Goal: Information Seeking & Learning: Learn about a topic

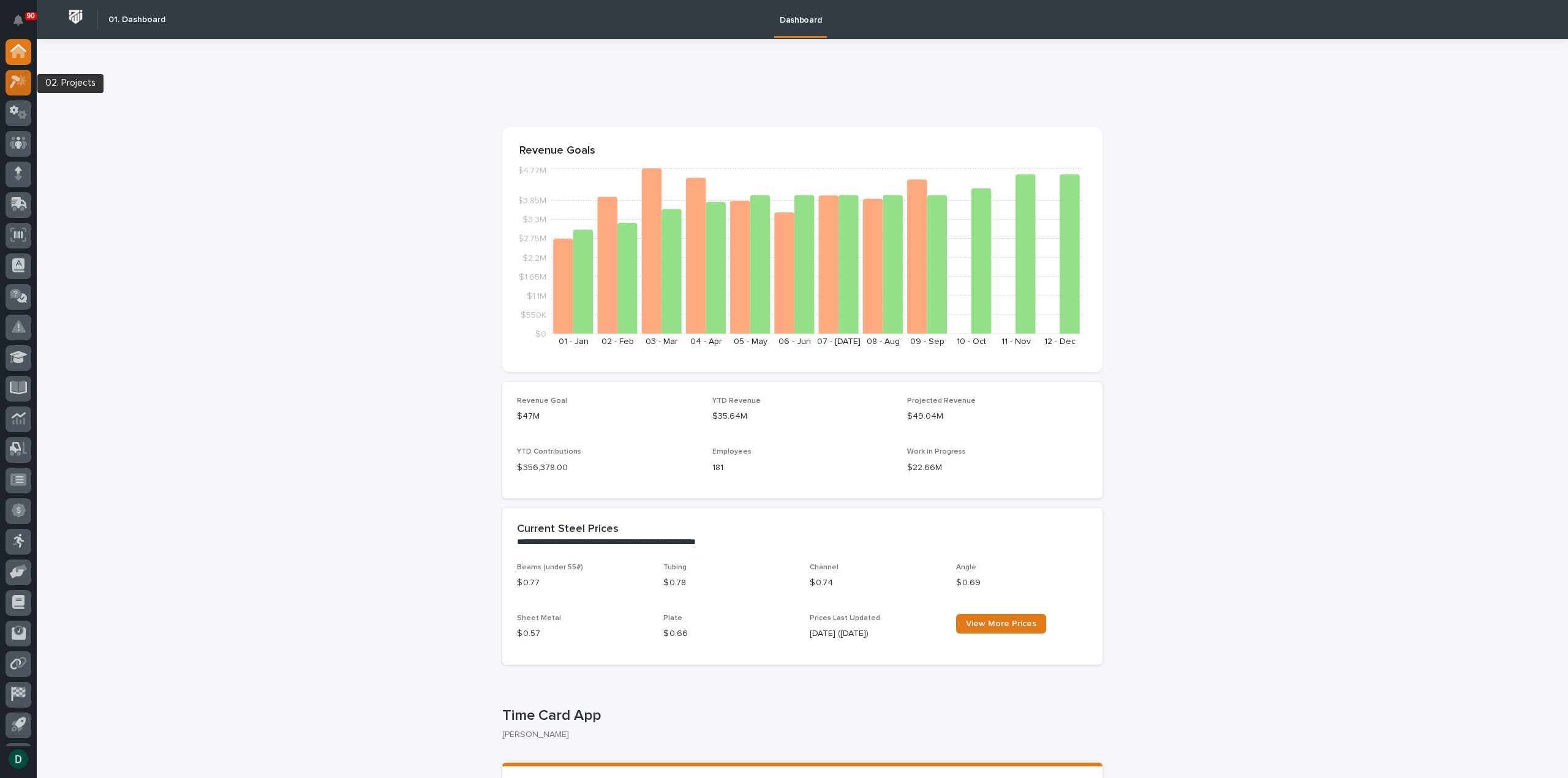
click at [15, 89] on icon at bounding box center [19, 81] width 18 height 14
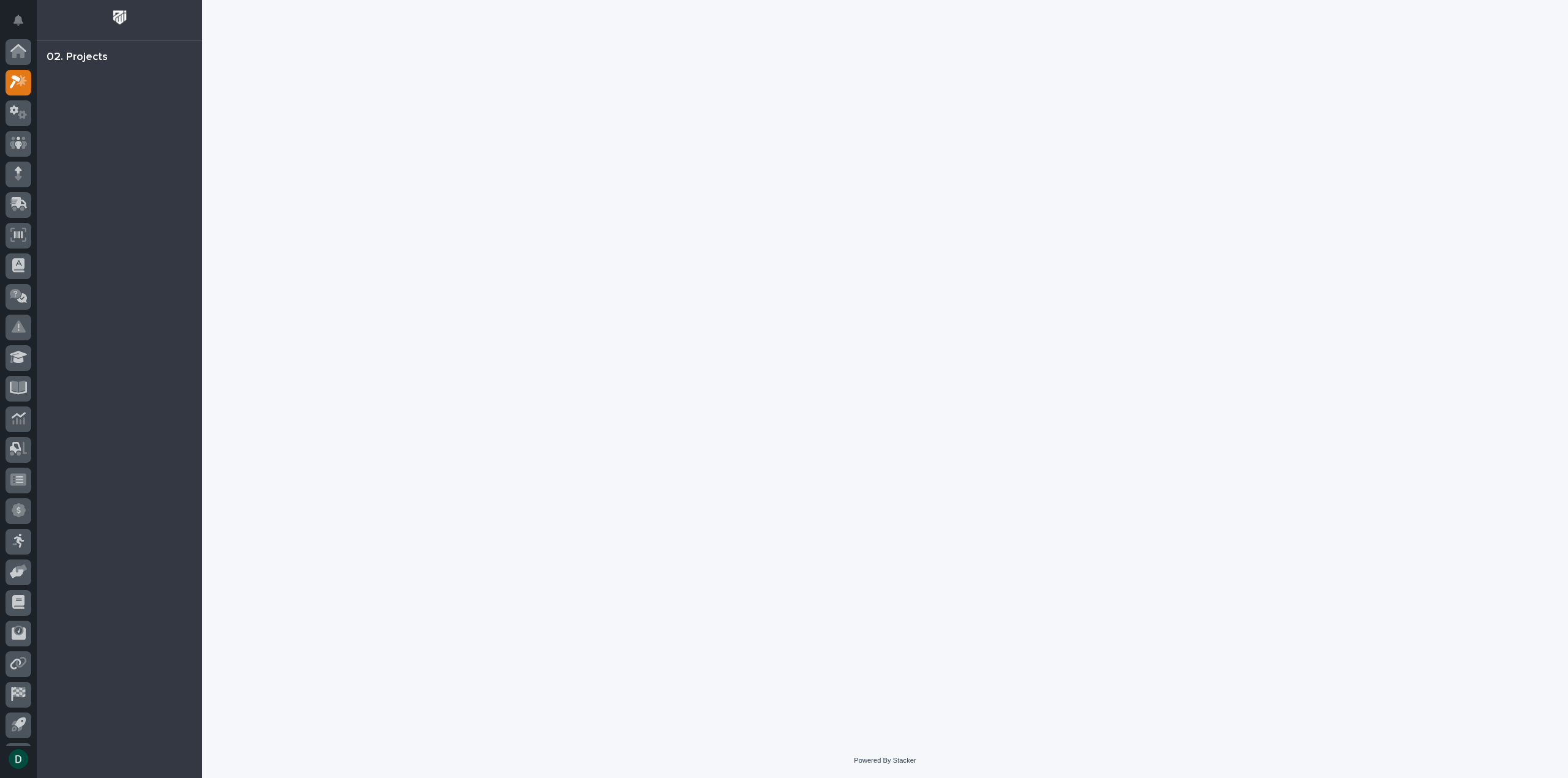
scroll to position [27, 0]
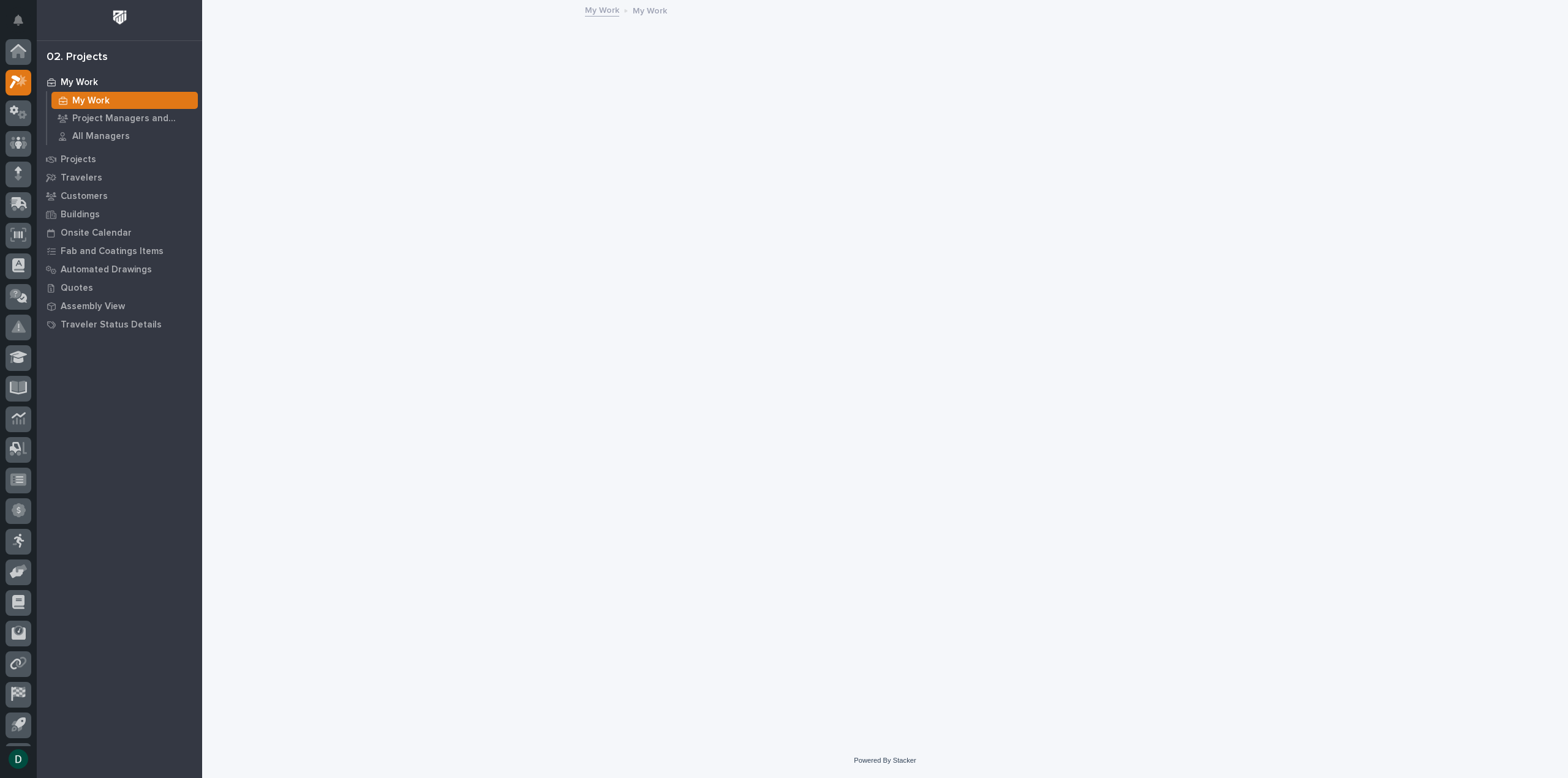
scroll to position [27, 0]
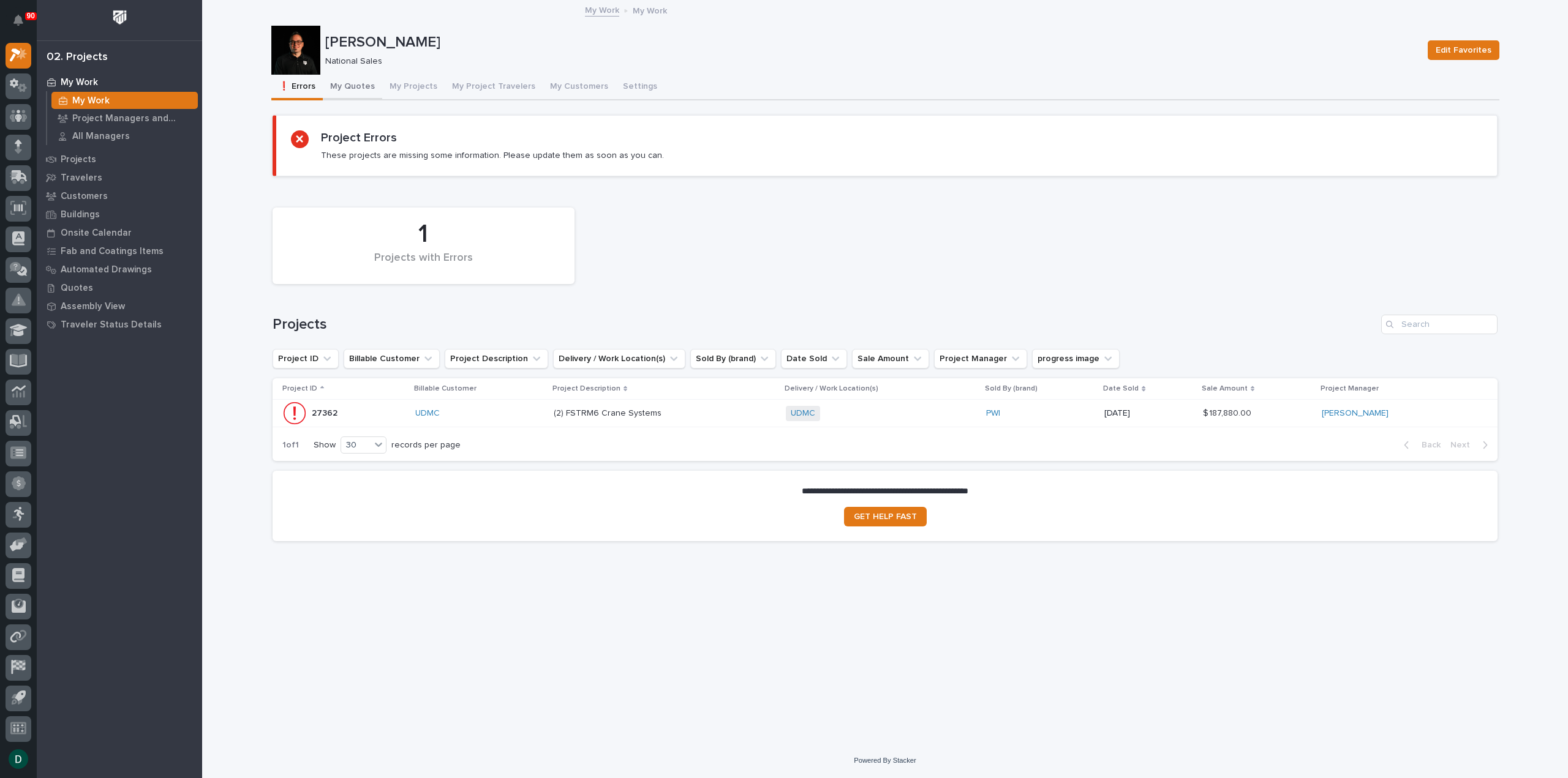
click at [352, 84] on button "My Quotes" at bounding box center [353, 87] width 59 height 25
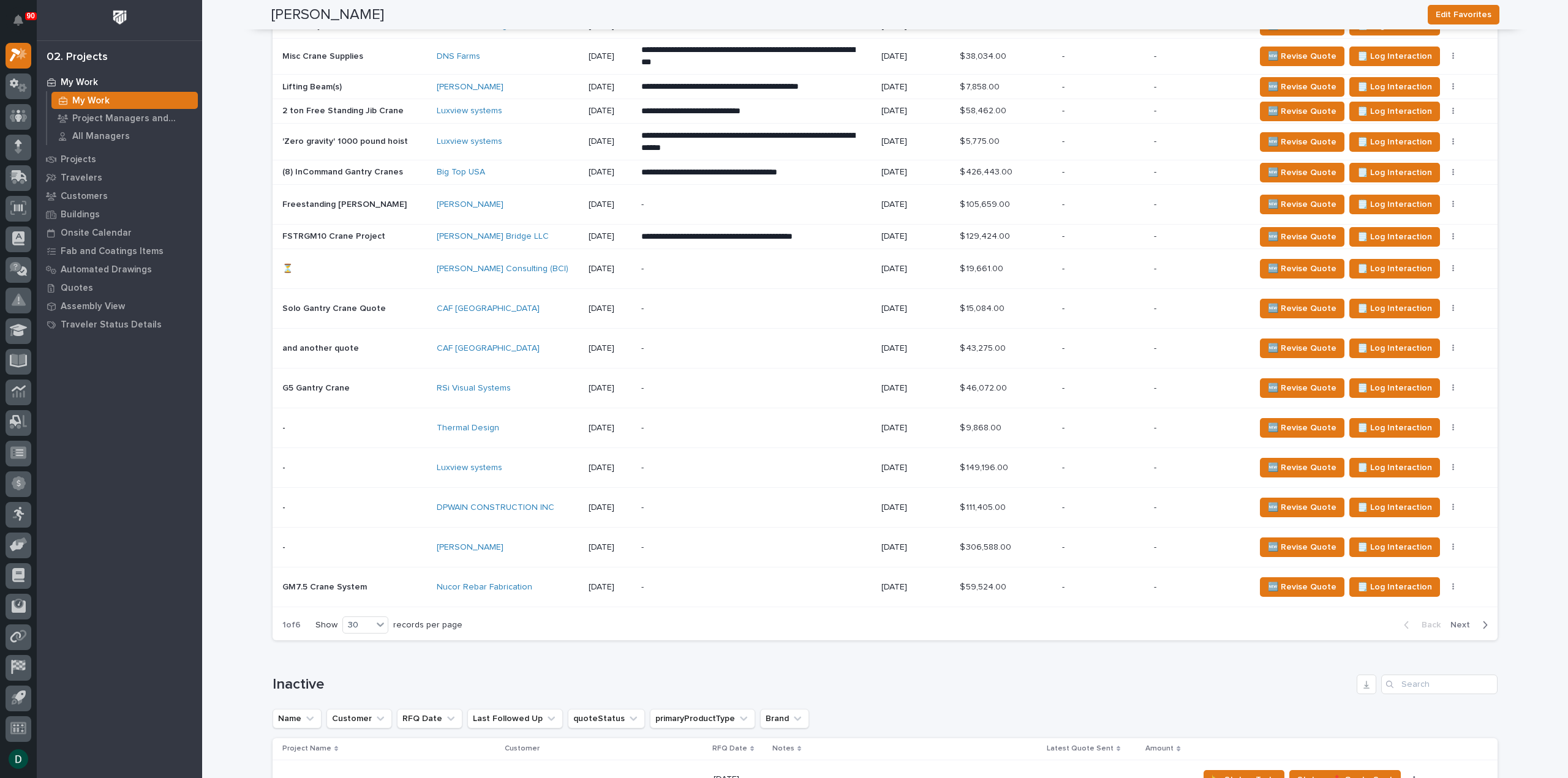
scroll to position [3122, 0]
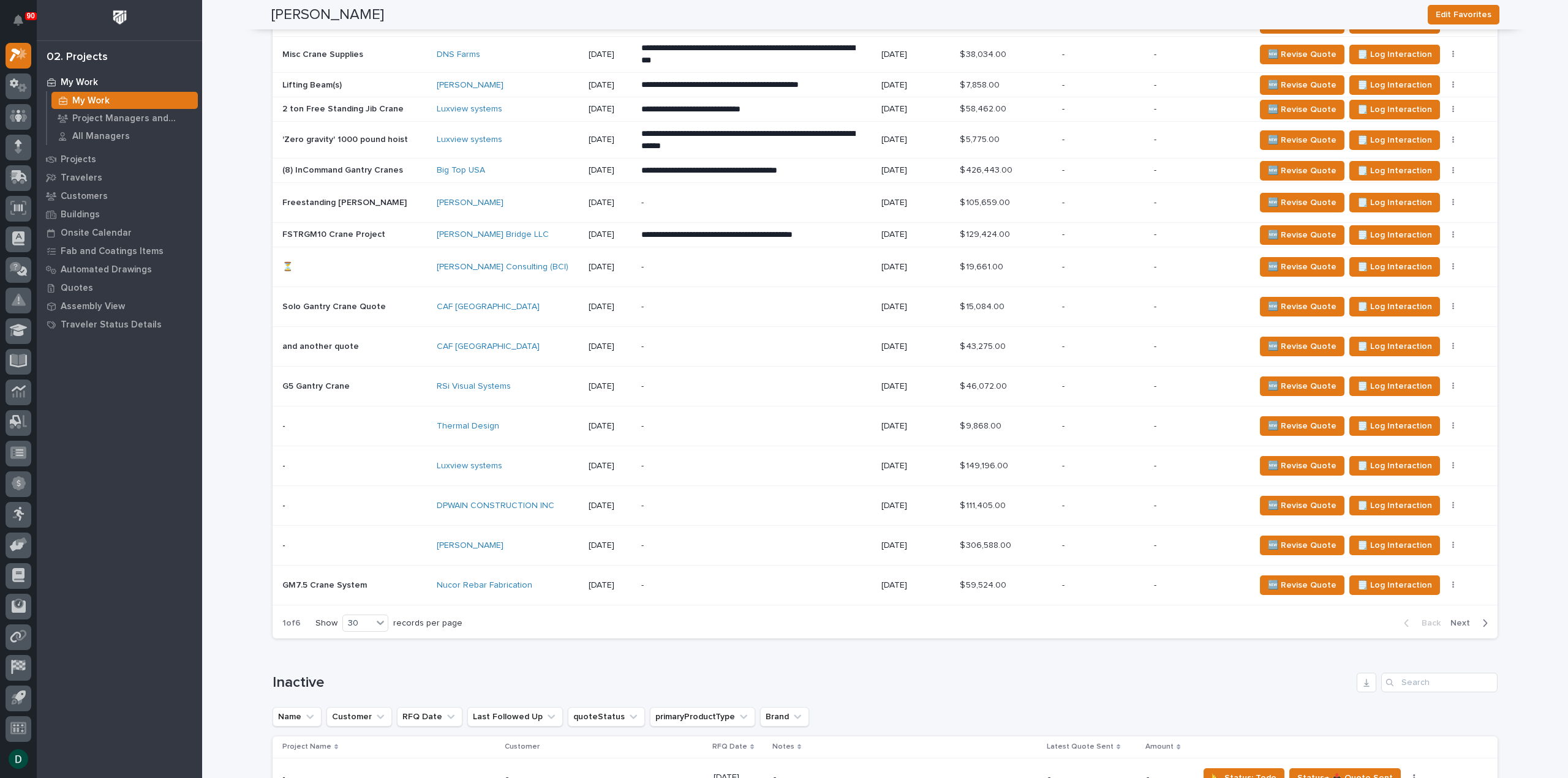
click at [1454, 624] on span "Next" at bounding box center [1465, 623] width 27 height 11
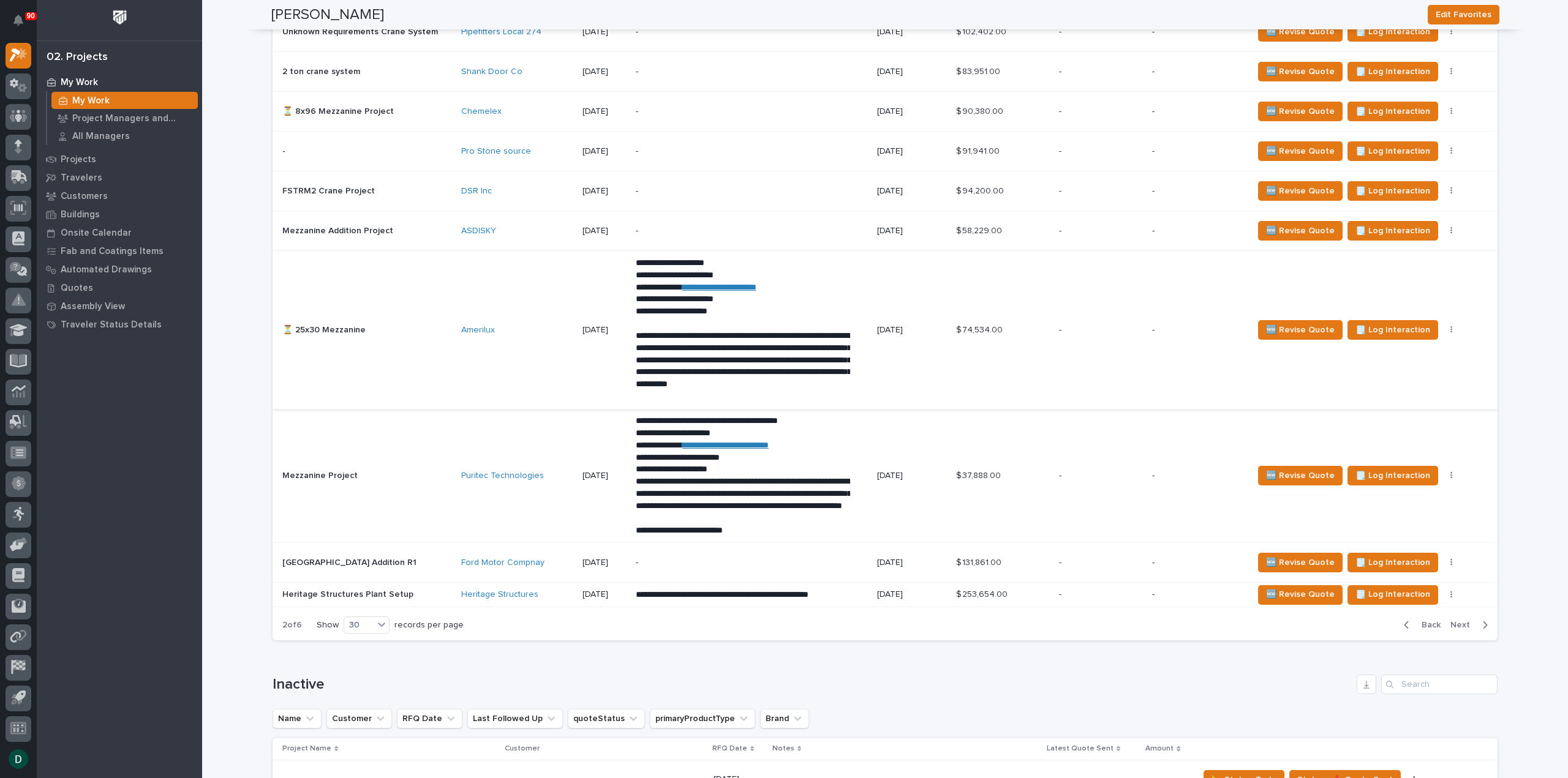
scroll to position [2626, 0]
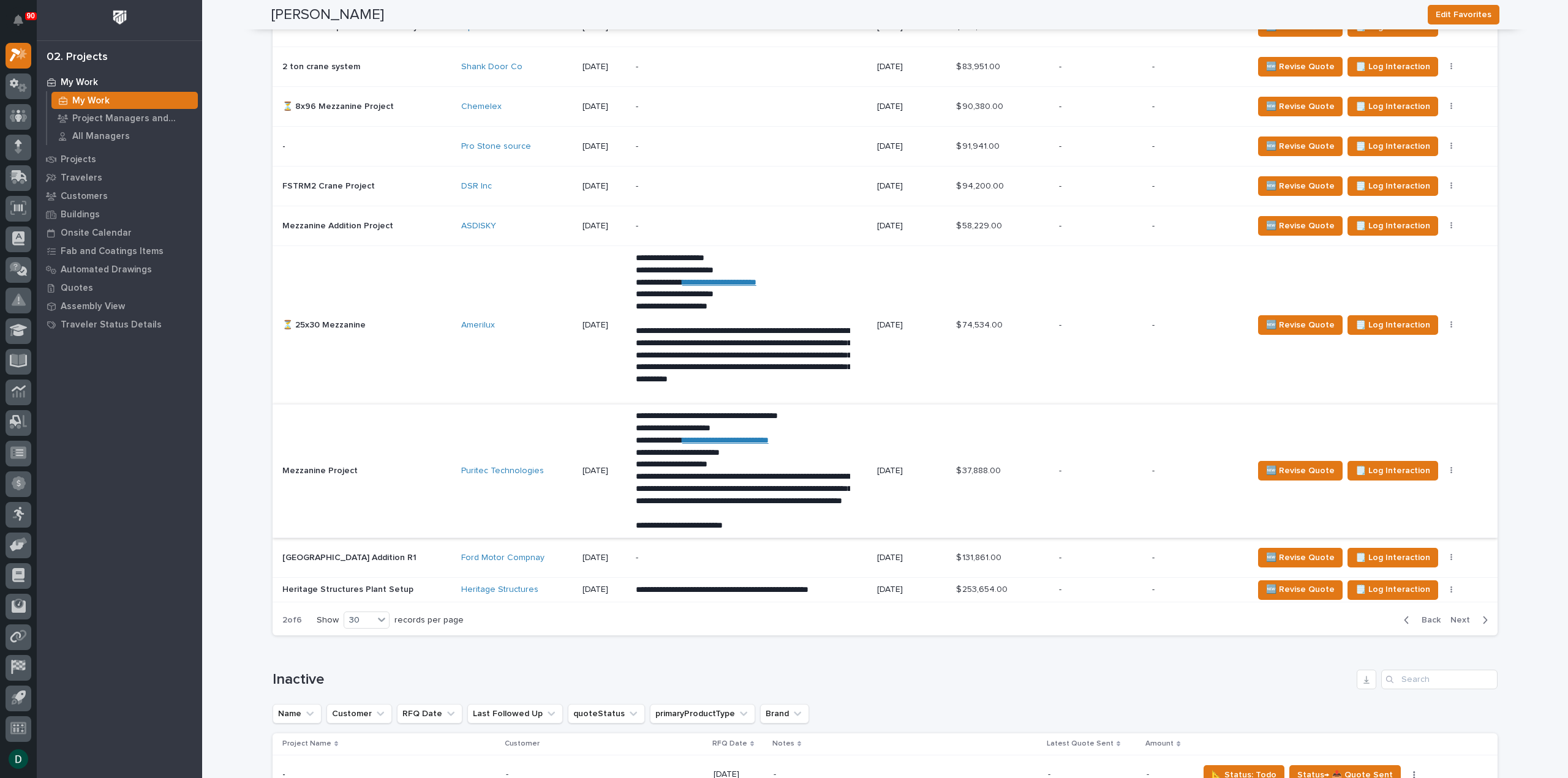
click at [1443, 470] on button "button" at bounding box center [1452, 470] width 17 height 8
click at [1429, 517] on span "Status→ 👎 Rejected" at bounding box center [1398, 509] width 81 height 14
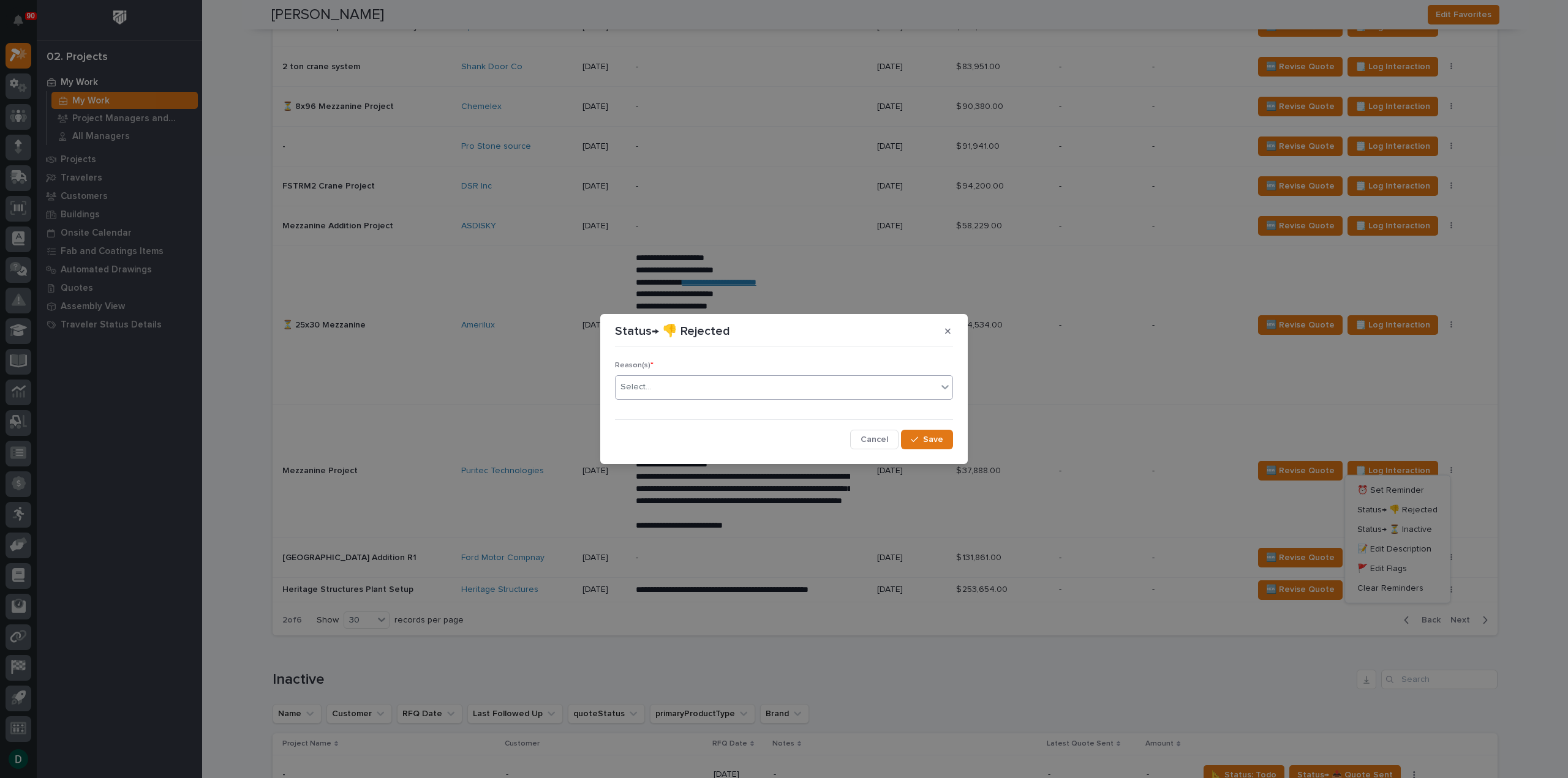
click at [753, 386] on div "Select..." at bounding box center [776, 387] width 321 height 20
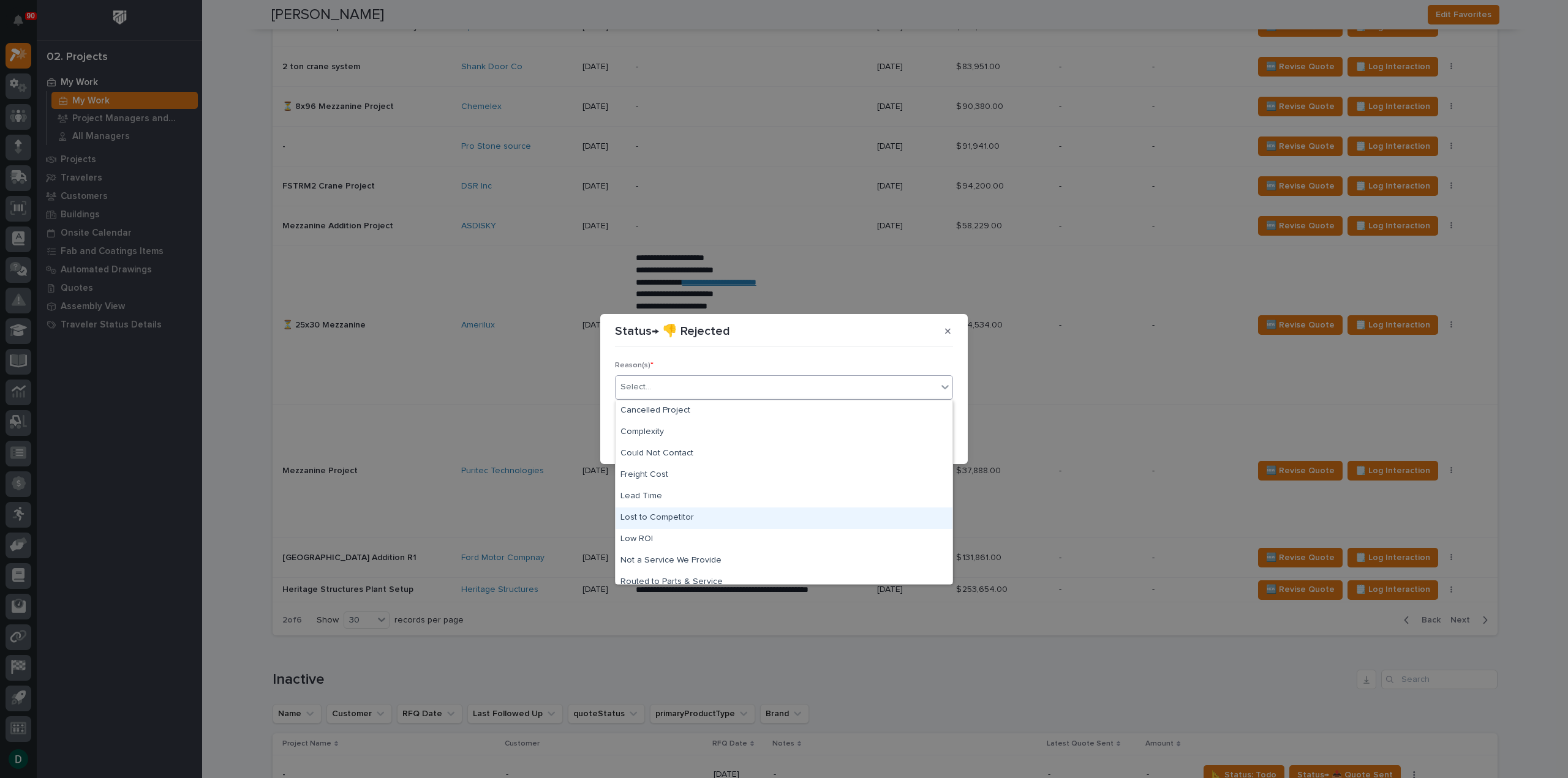
click at [714, 517] on div "Lost to Competitor" at bounding box center [784, 518] width 337 height 21
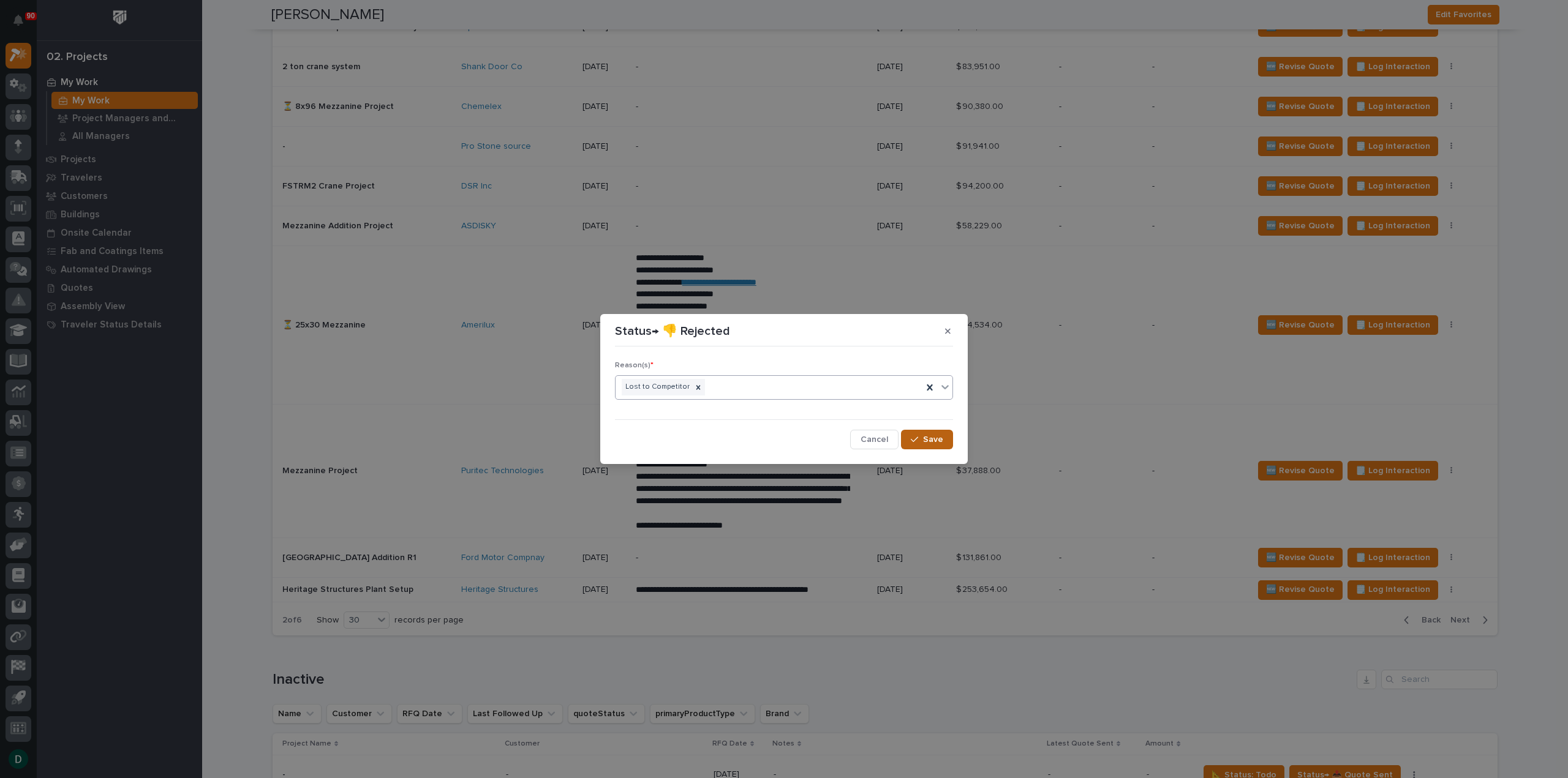
click at [932, 440] on span "Save" at bounding box center [934, 439] width 20 height 11
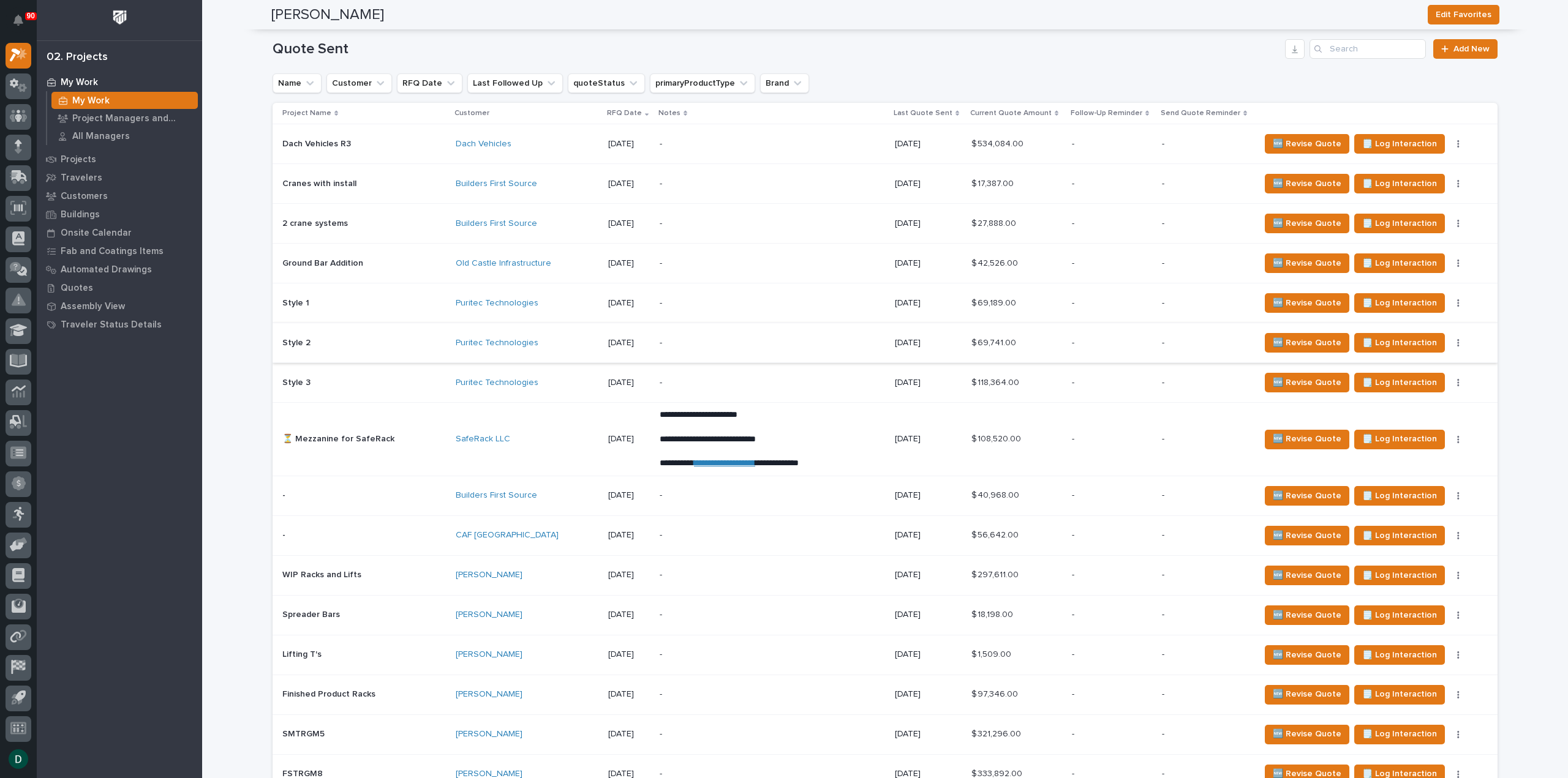
scroll to position [1662, 0]
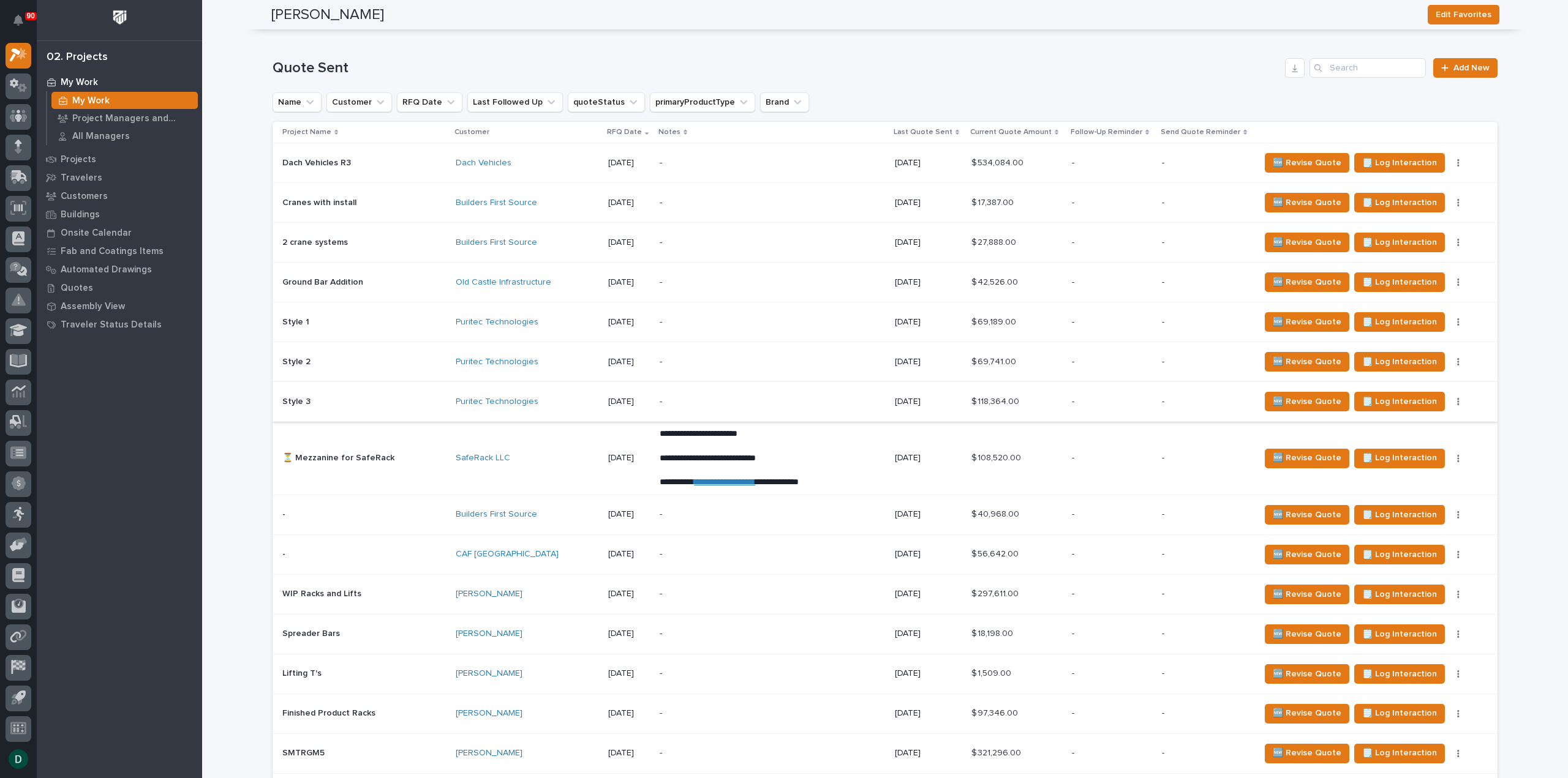
click at [1450, 404] on button "button" at bounding box center [1459, 402] width 17 height 8
click at [1435, 451] on span "Status→ 👎 Rejected" at bounding box center [1402, 444] width 81 height 14
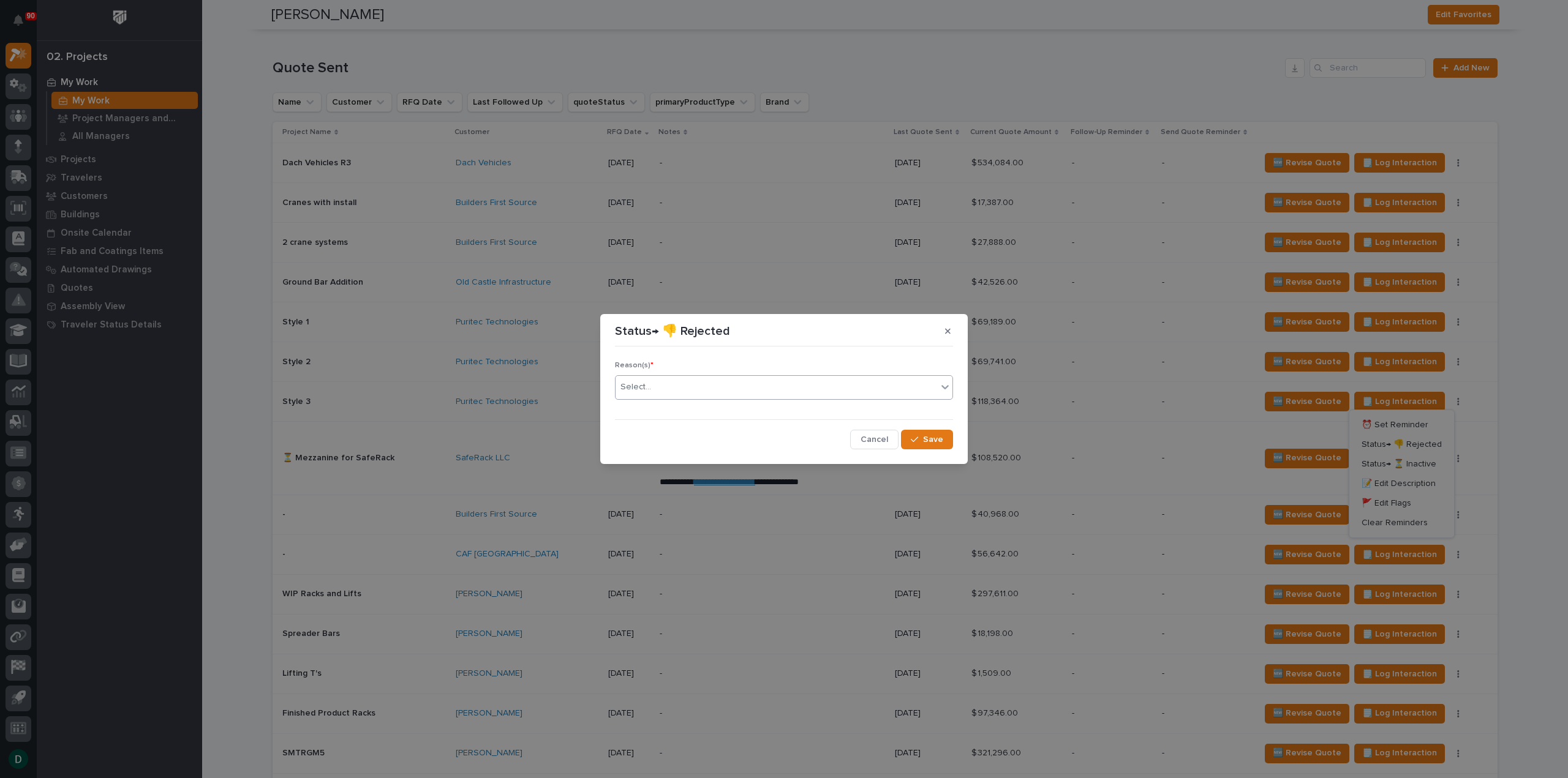
click at [702, 389] on div "Select..." at bounding box center [776, 387] width 321 height 20
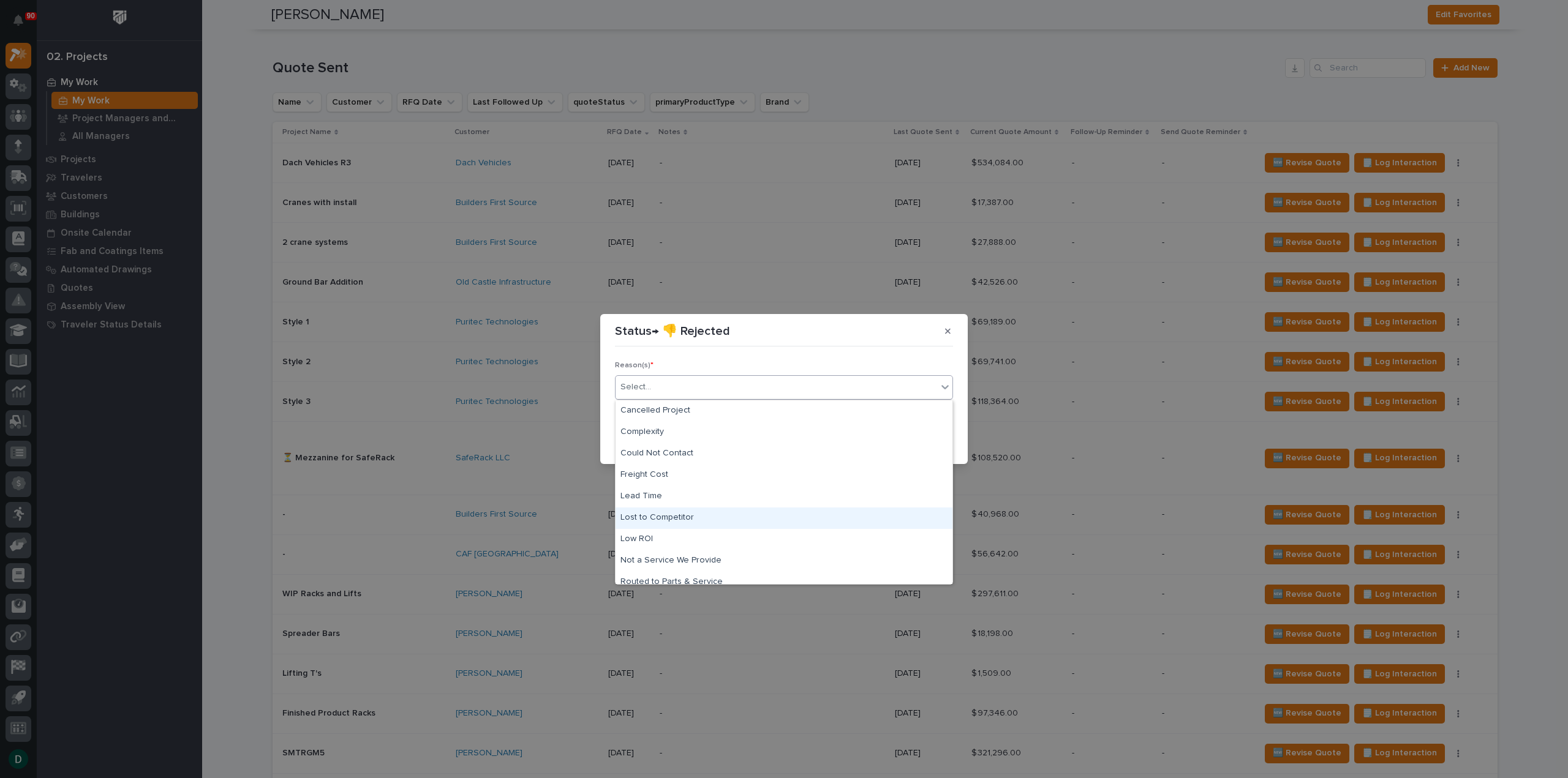
click at [721, 516] on div "Lost to Competitor" at bounding box center [784, 518] width 337 height 21
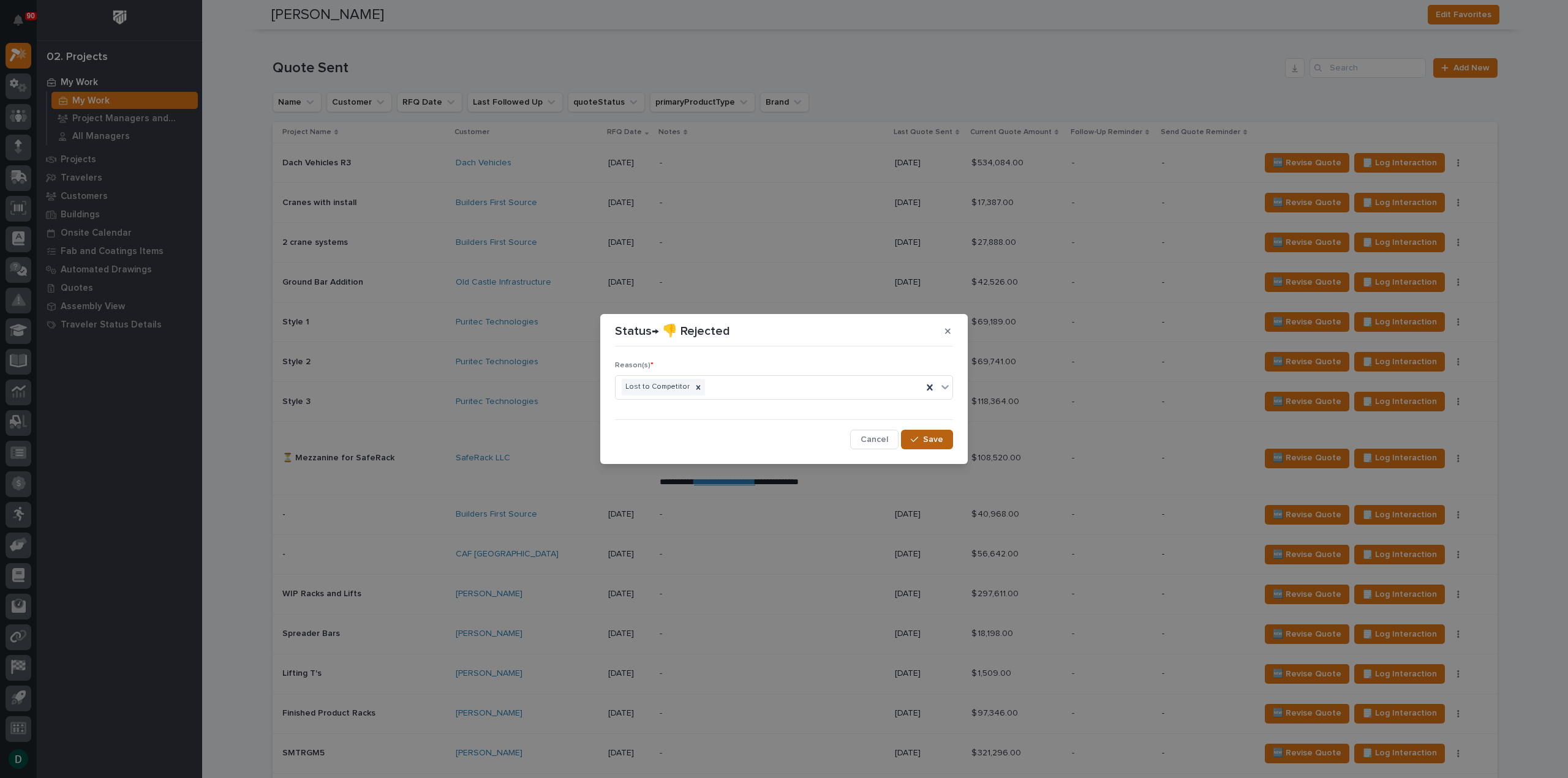
click at [929, 434] on span "Save" at bounding box center [934, 439] width 20 height 11
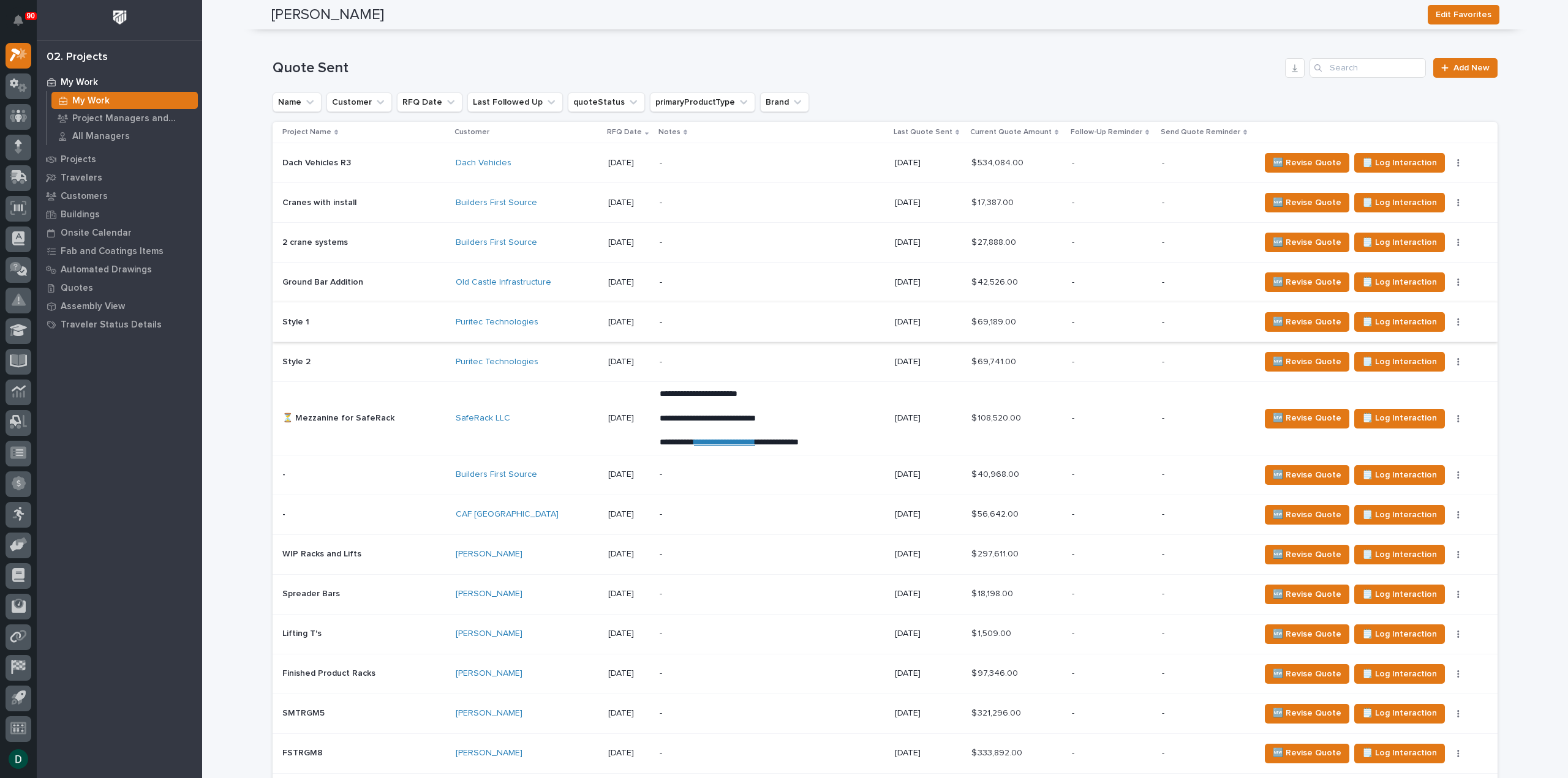
click at [1450, 326] on button "button" at bounding box center [1459, 322] width 17 height 8
click at [1410, 373] on span "Status→ 👎 Rejected" at bounding box center [1402, 365] width 81 height 14
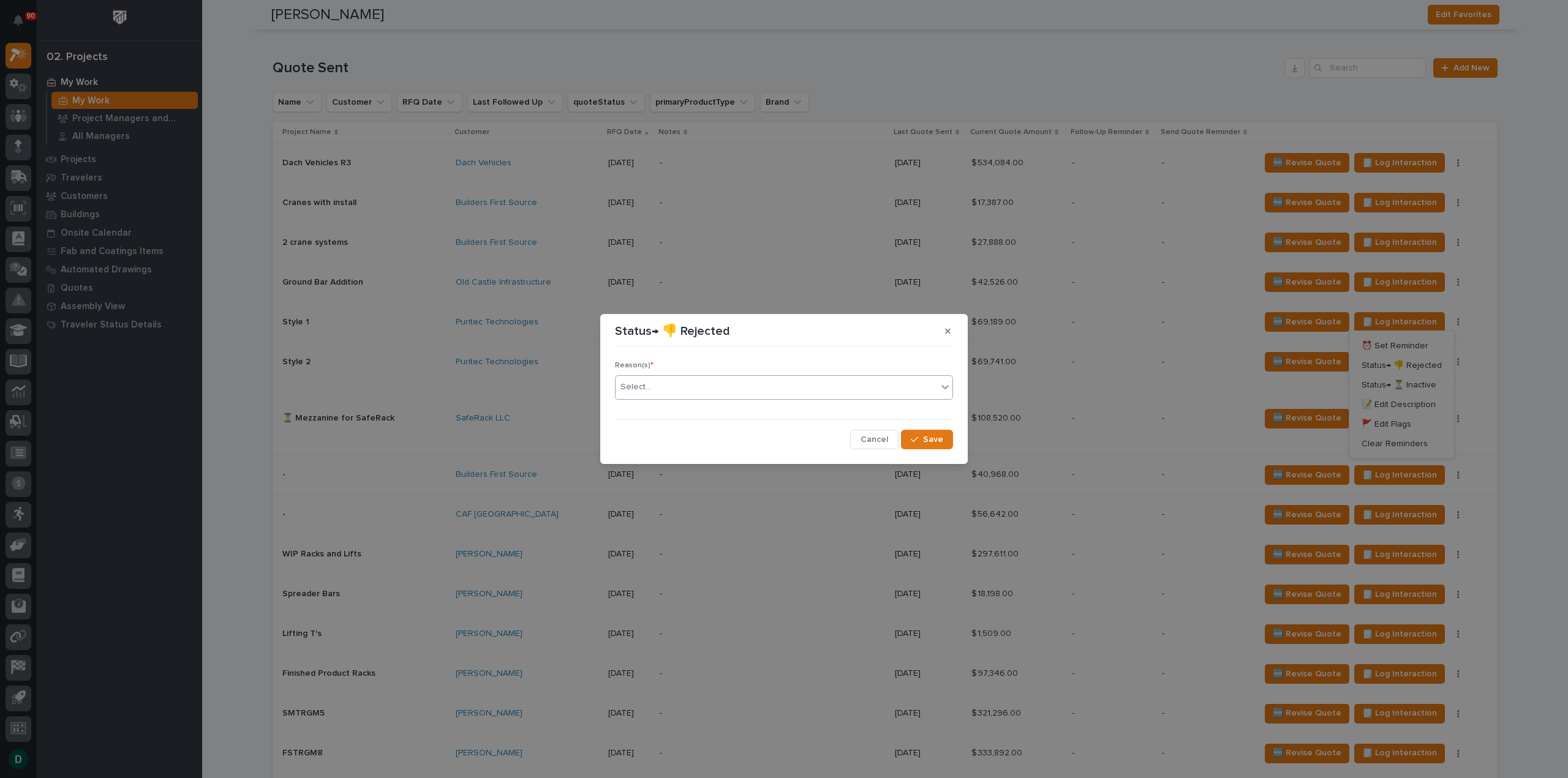
click at [725, 387] on div "Select..." at bounding box center [776, 387] width 321 height 20
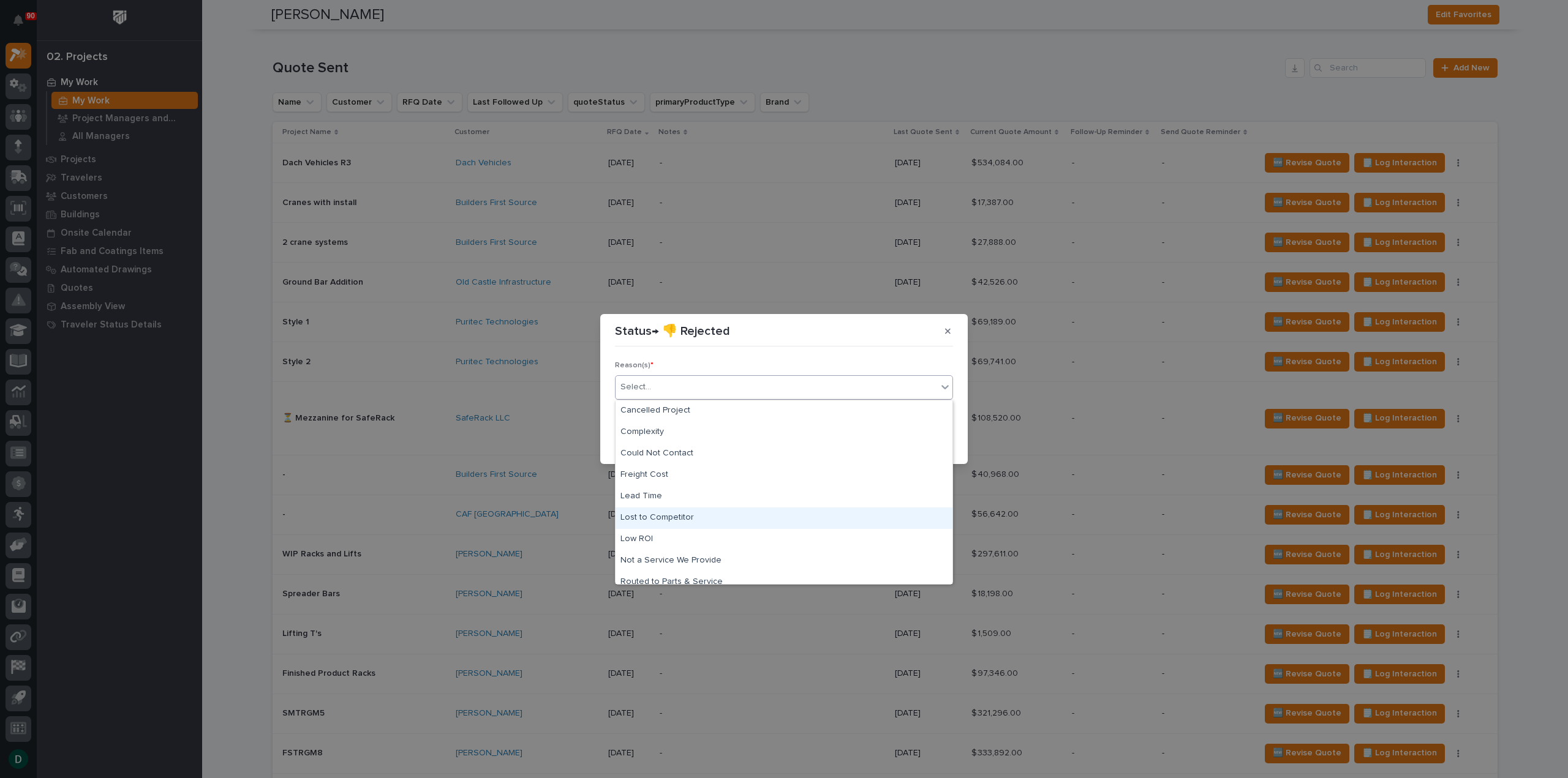
click at [689, 517] on div "Lost to Competitor" at bounding box center [784, 518] width 337 height 21
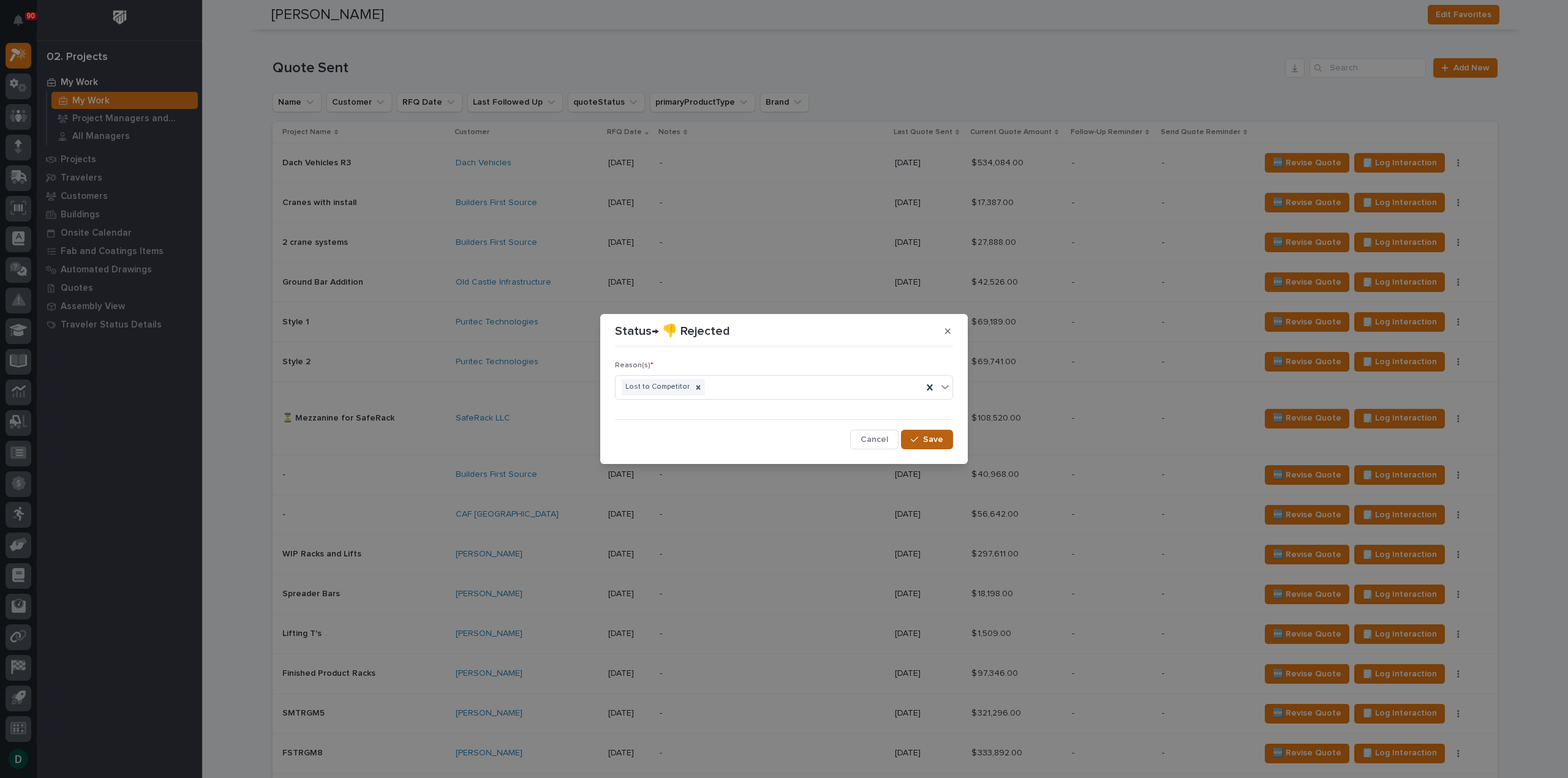
click at [930, 442] on span "Save" at bounding box center [934, 439] width 20 height 11
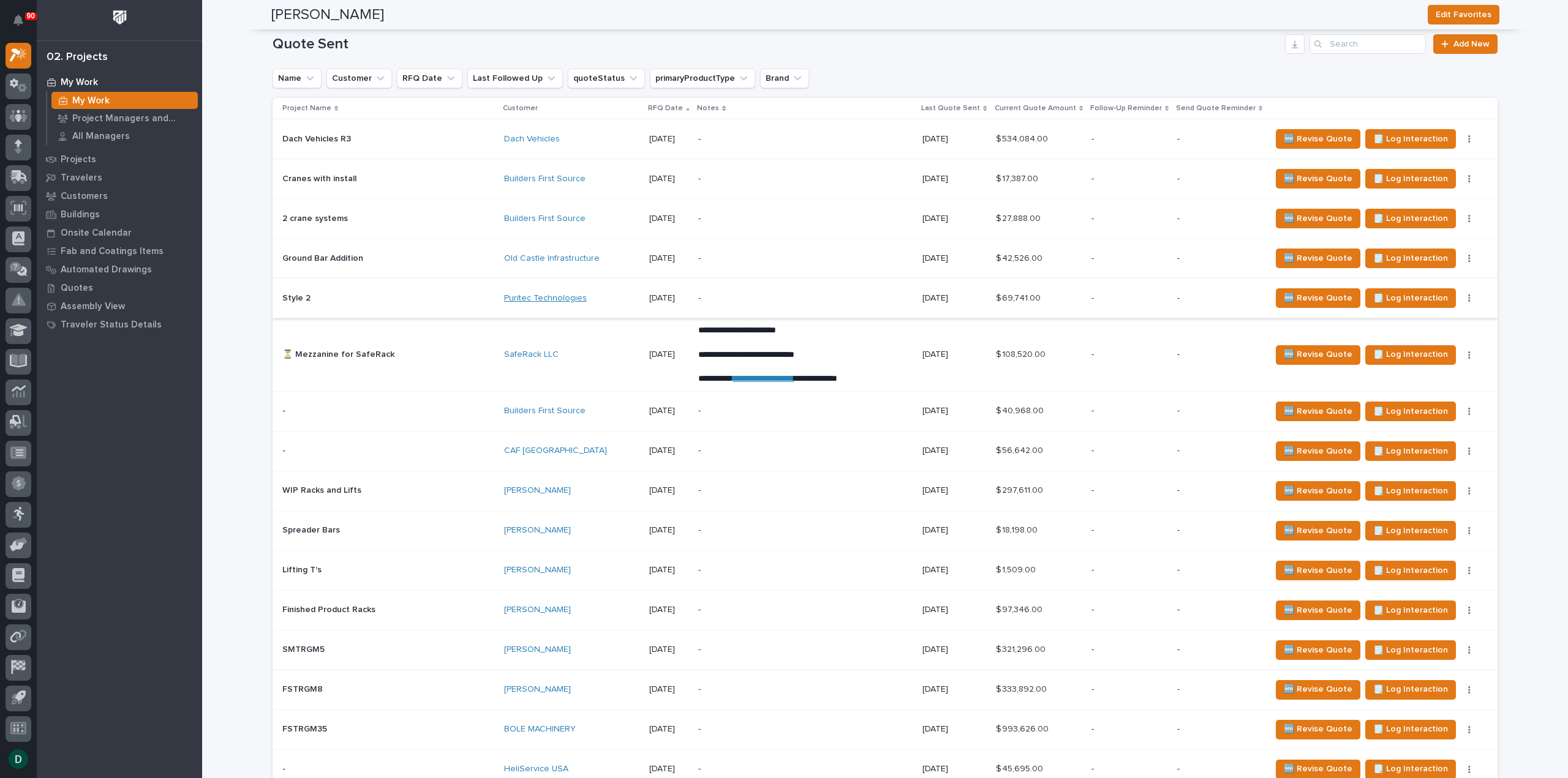
scroll to position [1600, 0]
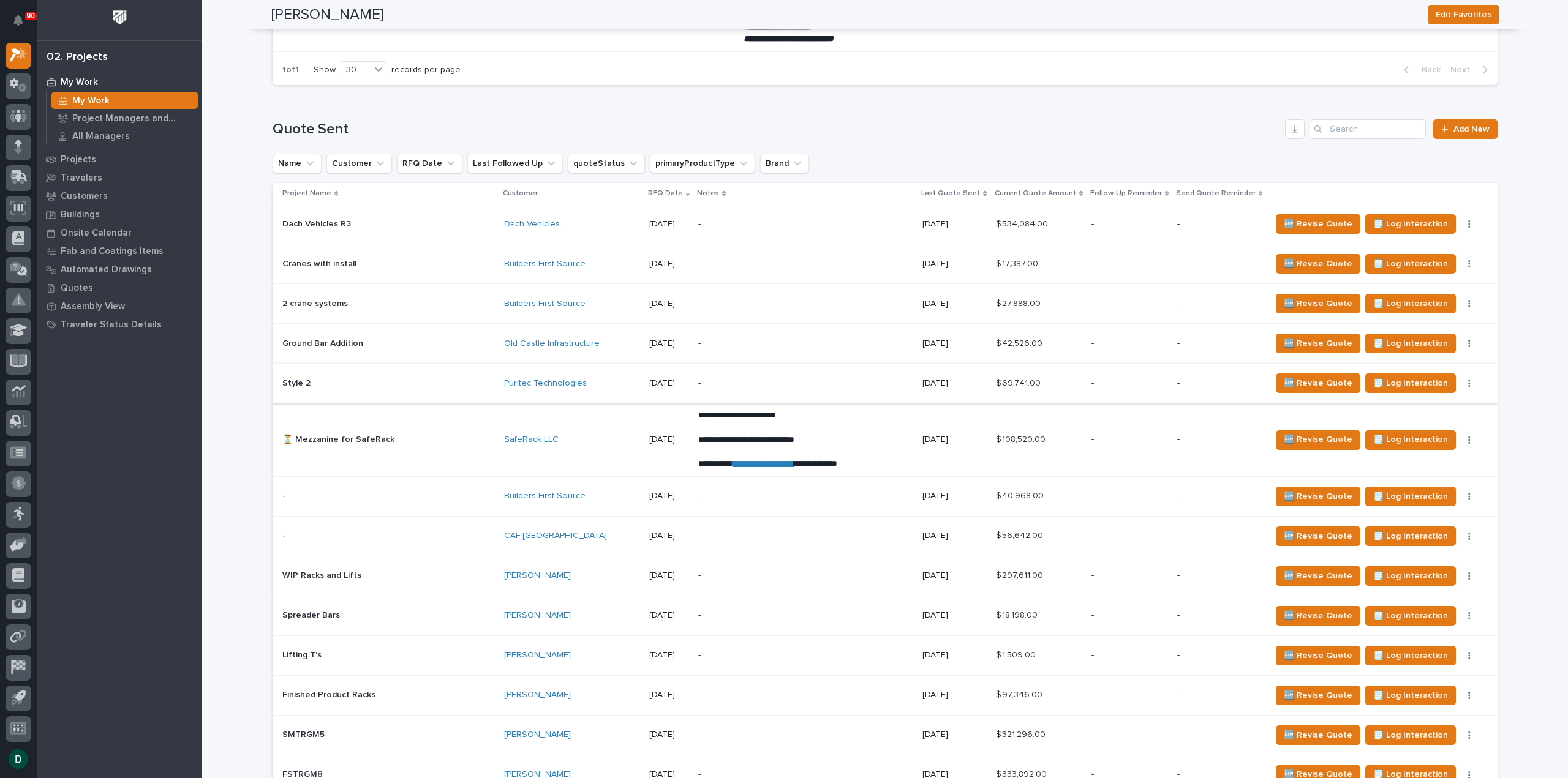
click at [1461, 387] on button "button" at bounding box center [1470, 383] width 17 height 8
click at [1442, 435] on button "Status→ 👎 Rejected" at bounding box center [1402, 426] width 95 height 19
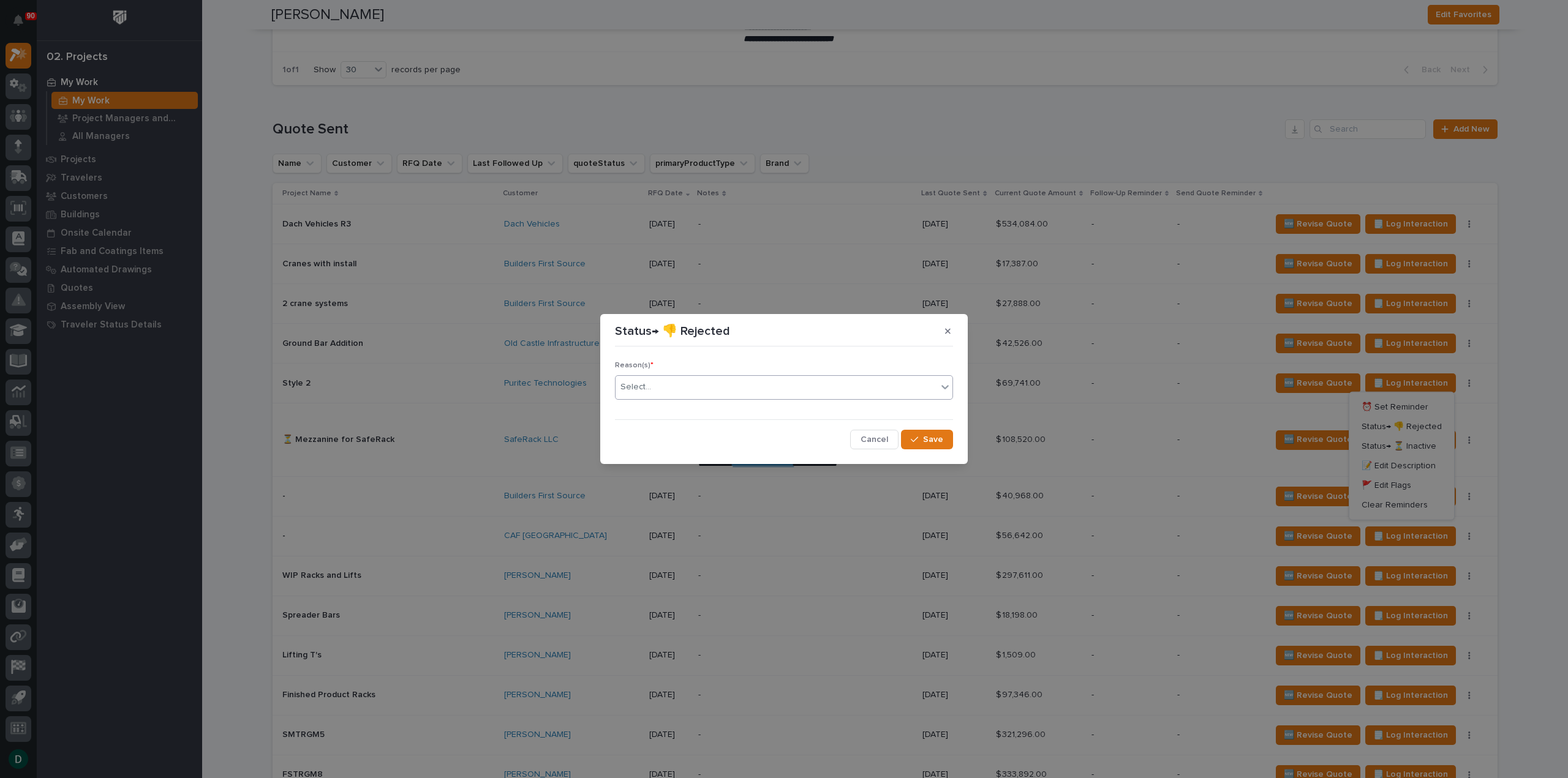
click at [734, 394] on div "Select..." at bounding box center [776, 387] width 321 height 20
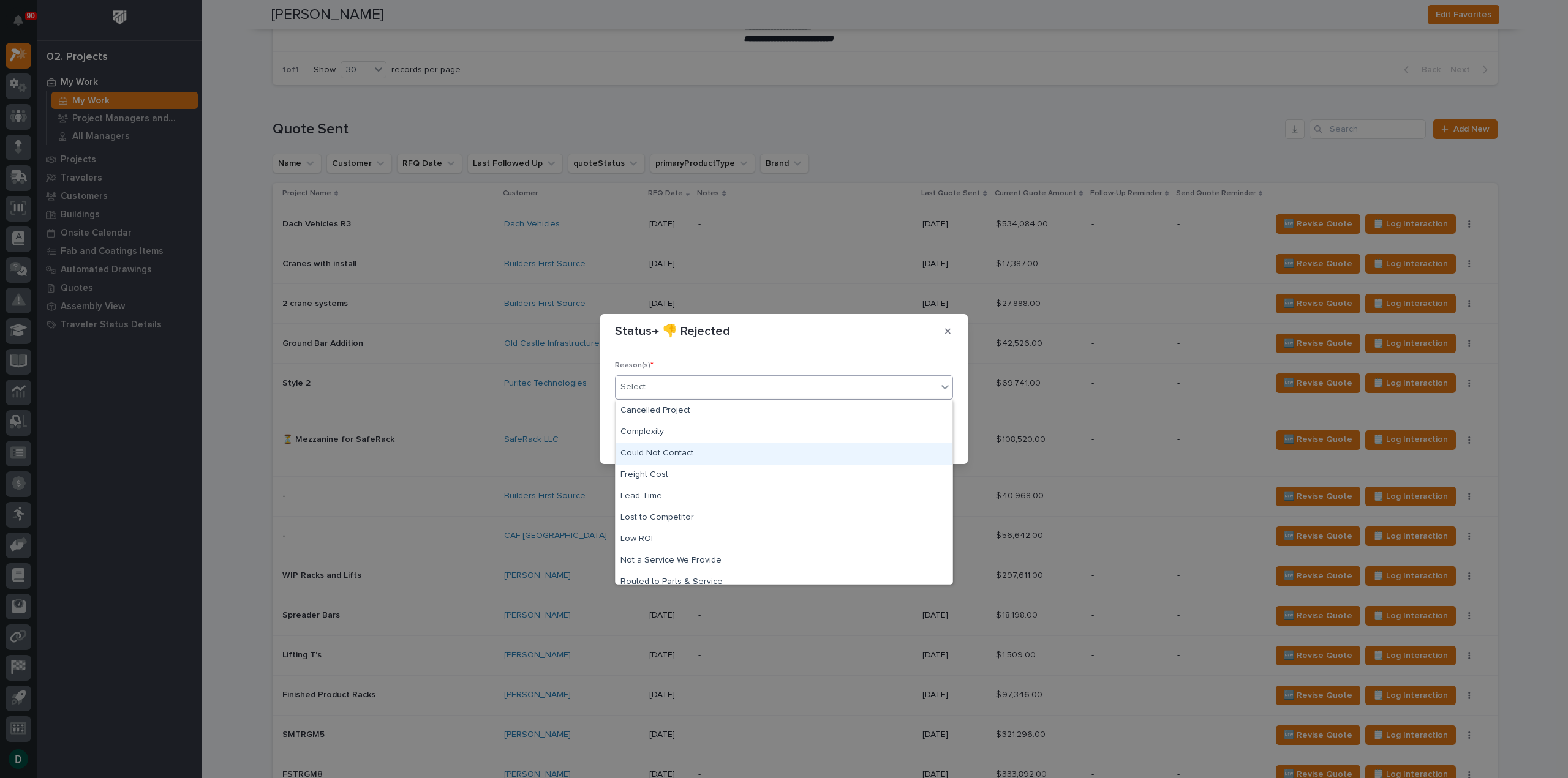
scroll to position [52, 0]
click at [724, 465] on div "Lost to Competitor" at bounding box center [784, 465] width 337 height 21
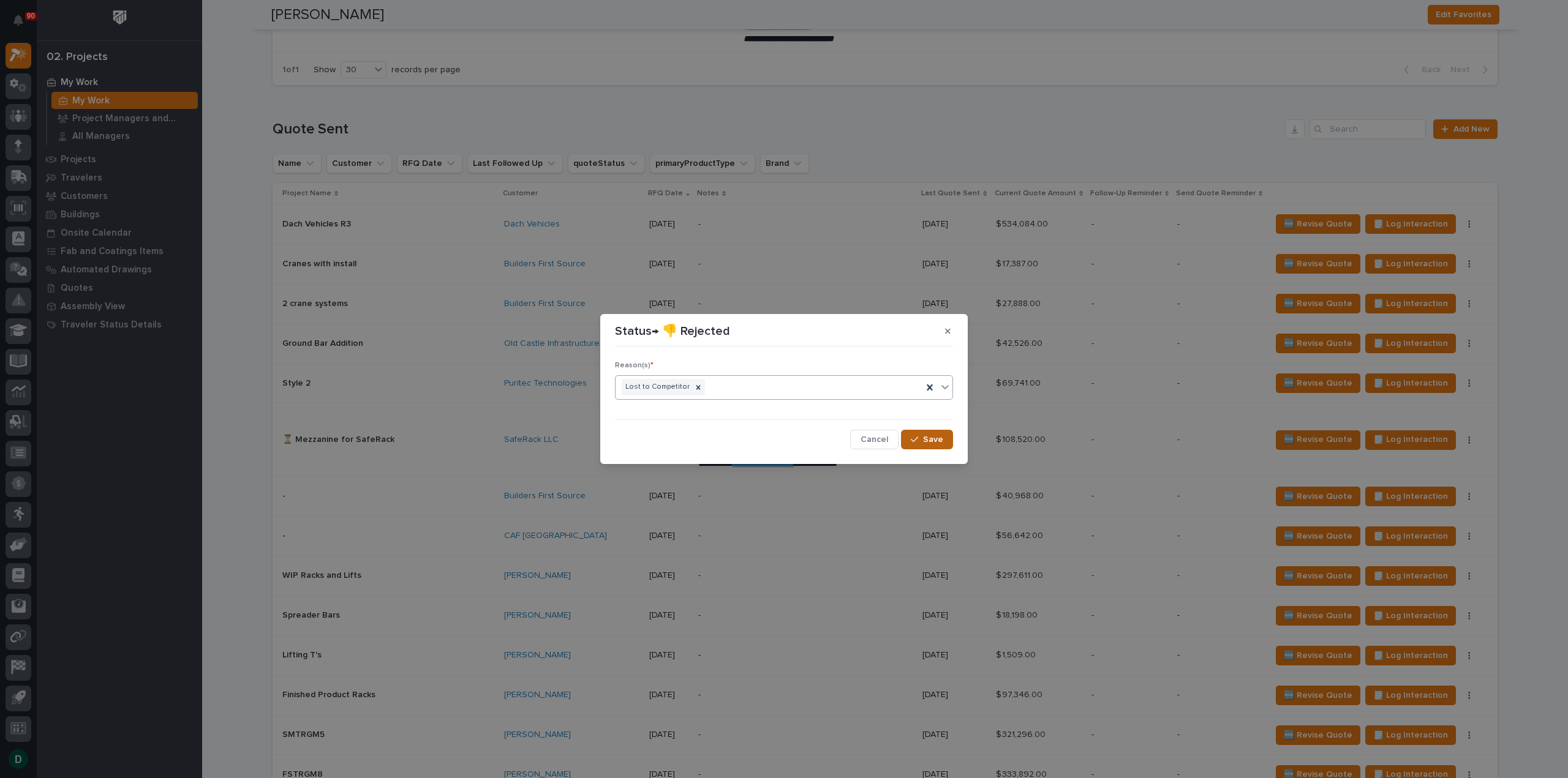
click at [934, 438] on span "Save" at bounding box center [934, 439] width 20 height 11
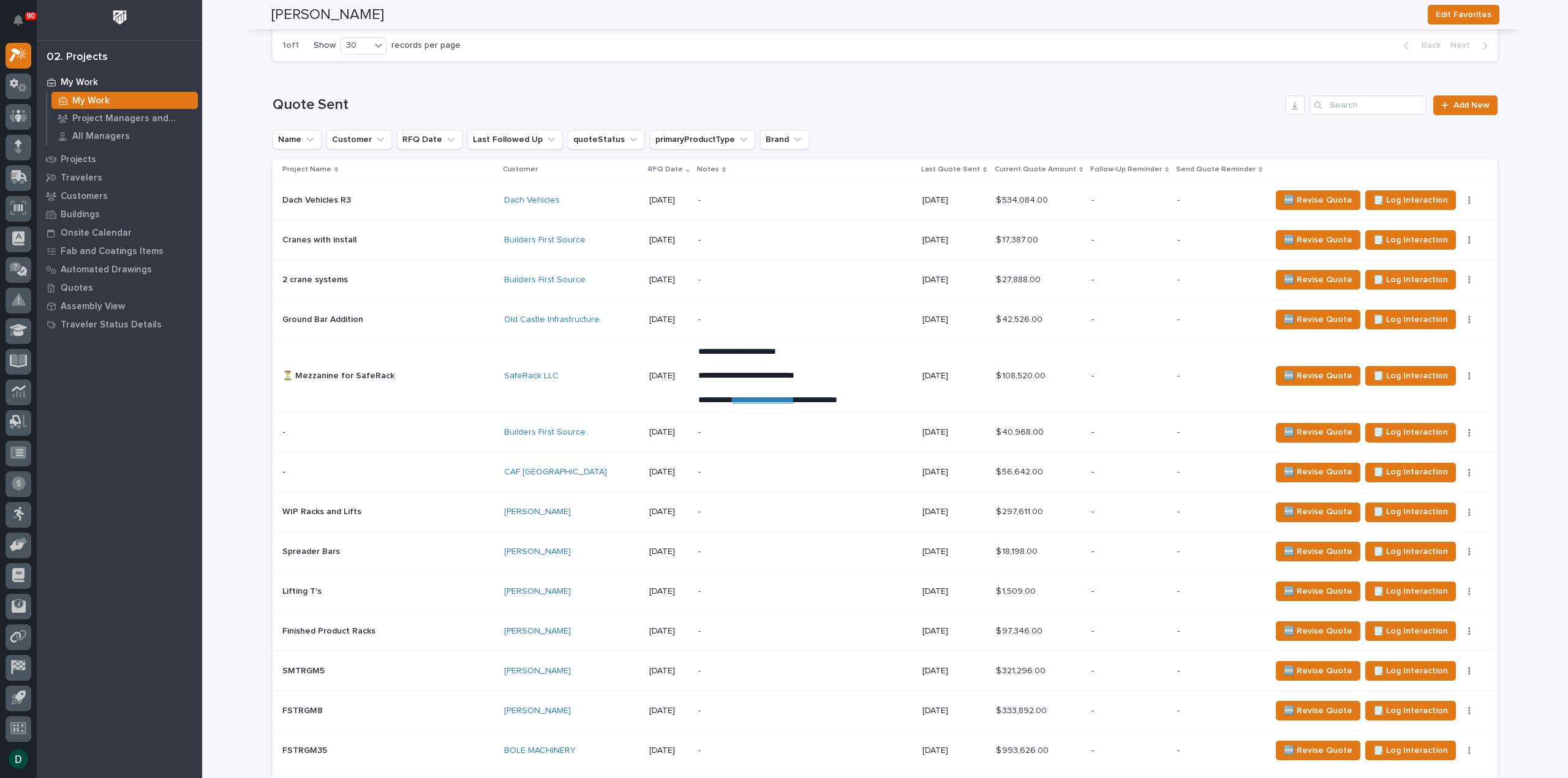
scroll to position [1968, 0]
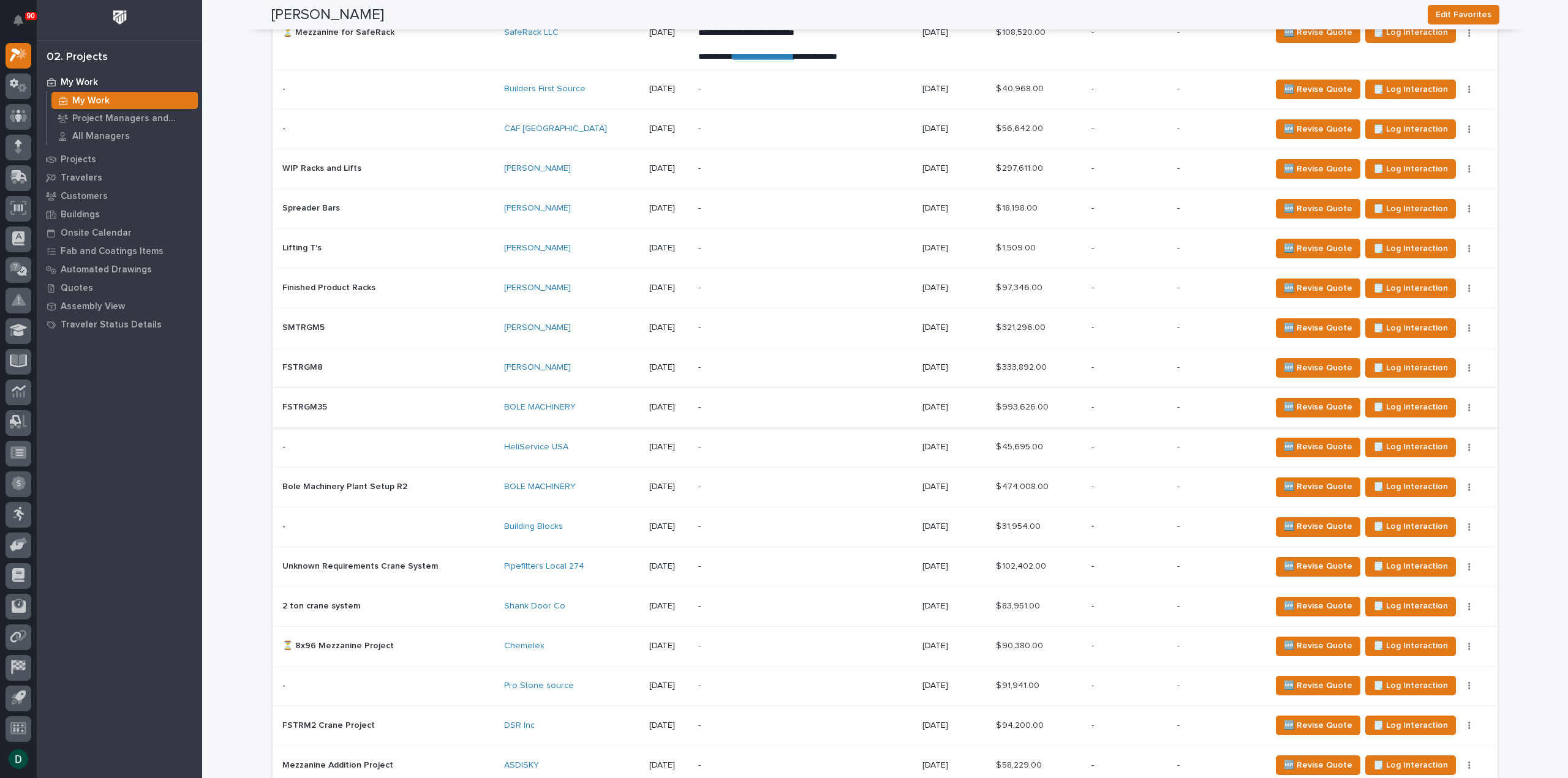
click at [1461, 412] on button "button" at bounding box center [1470, 408] width 17 height 8
click at [1433, 456] on span "Status→ 👎 Rejected" at bounding box center [1402, 448] width 81 height 14
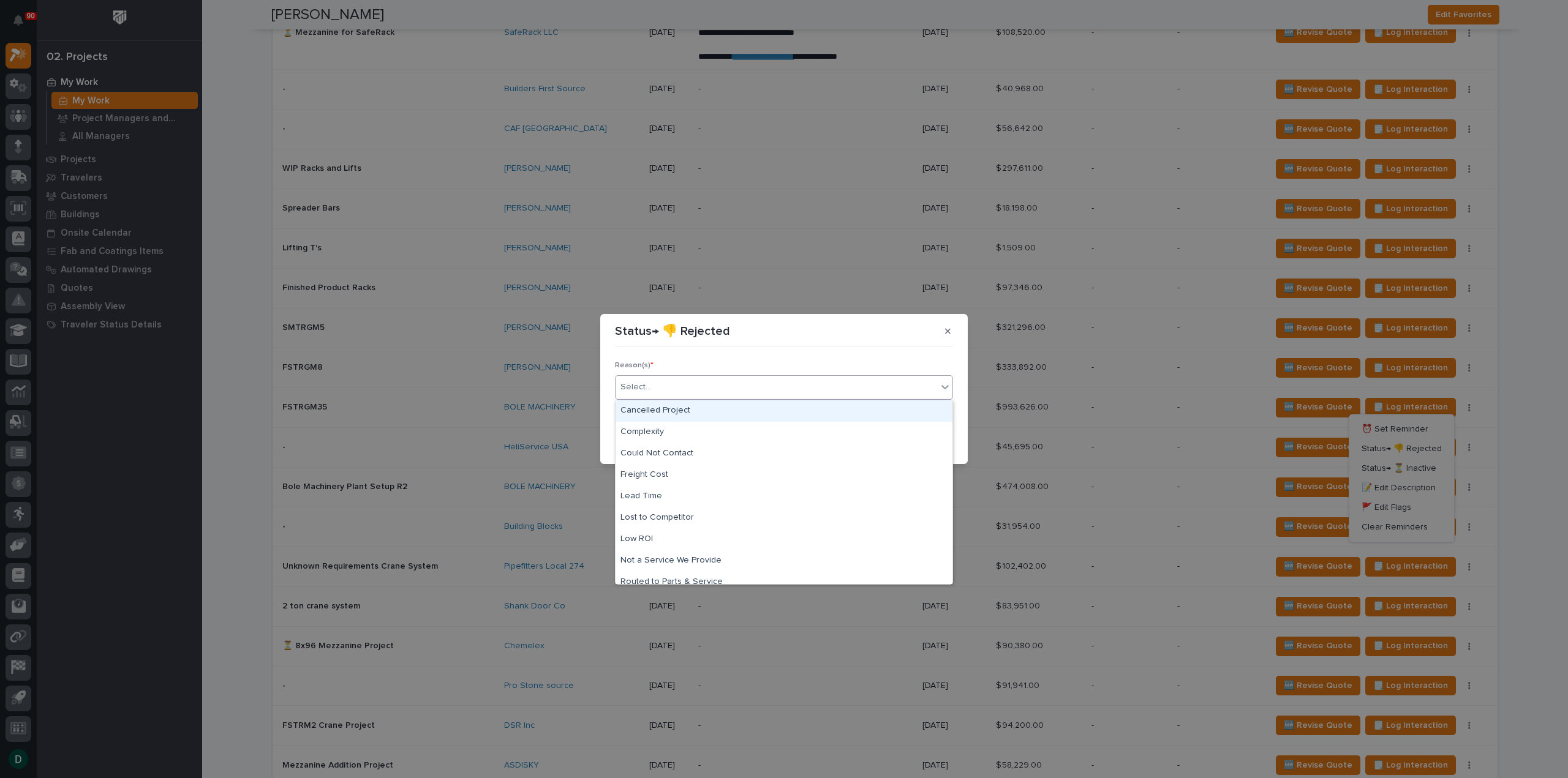
click at [681, 381] on div "Select..." at bounding box center [776, 387] width 321 height 20
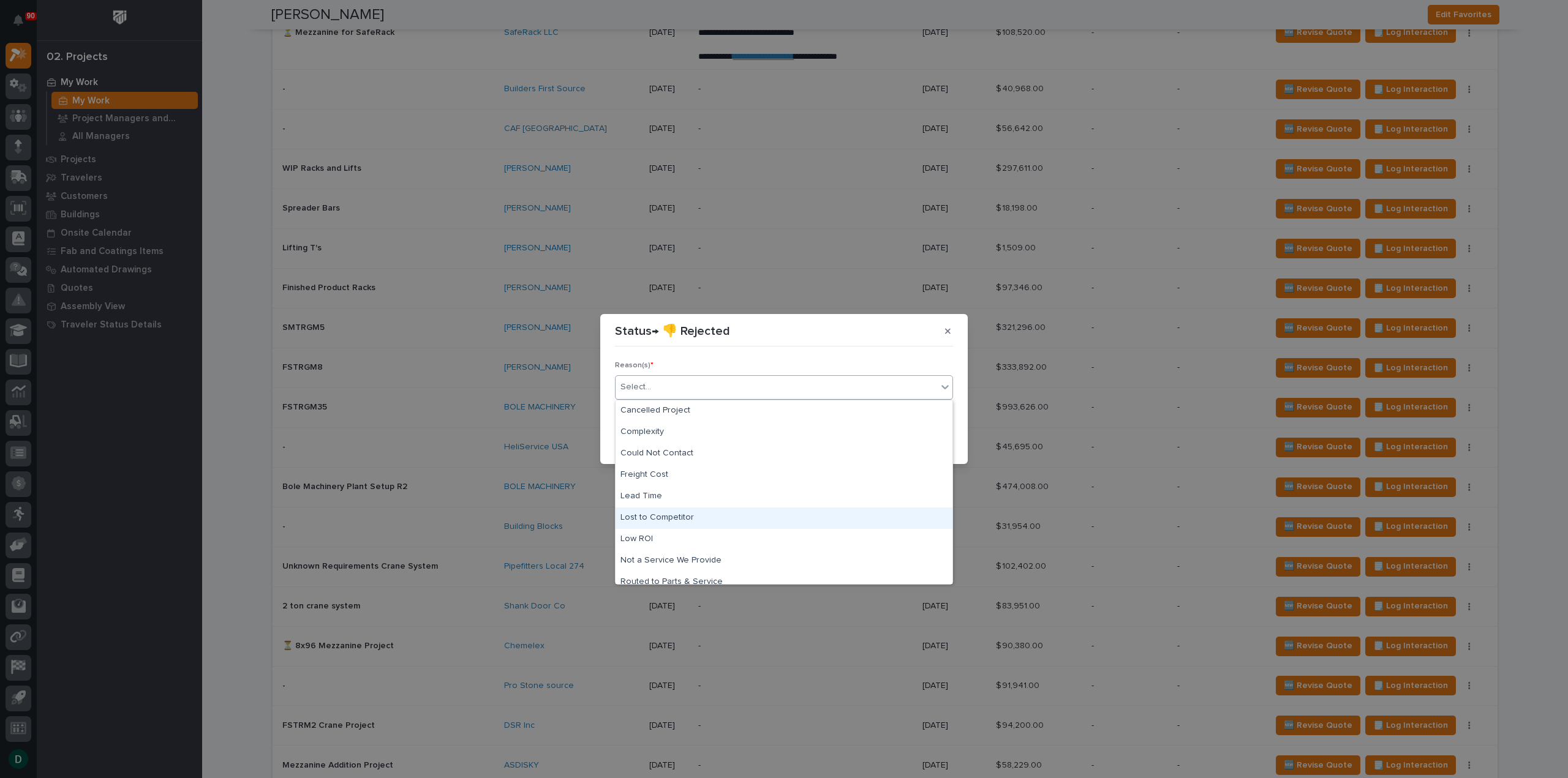
scroll to position [52, 0]
click at [686, 574] on div "Too Expensive" at bounding box center [784, 573] width 337 height 21
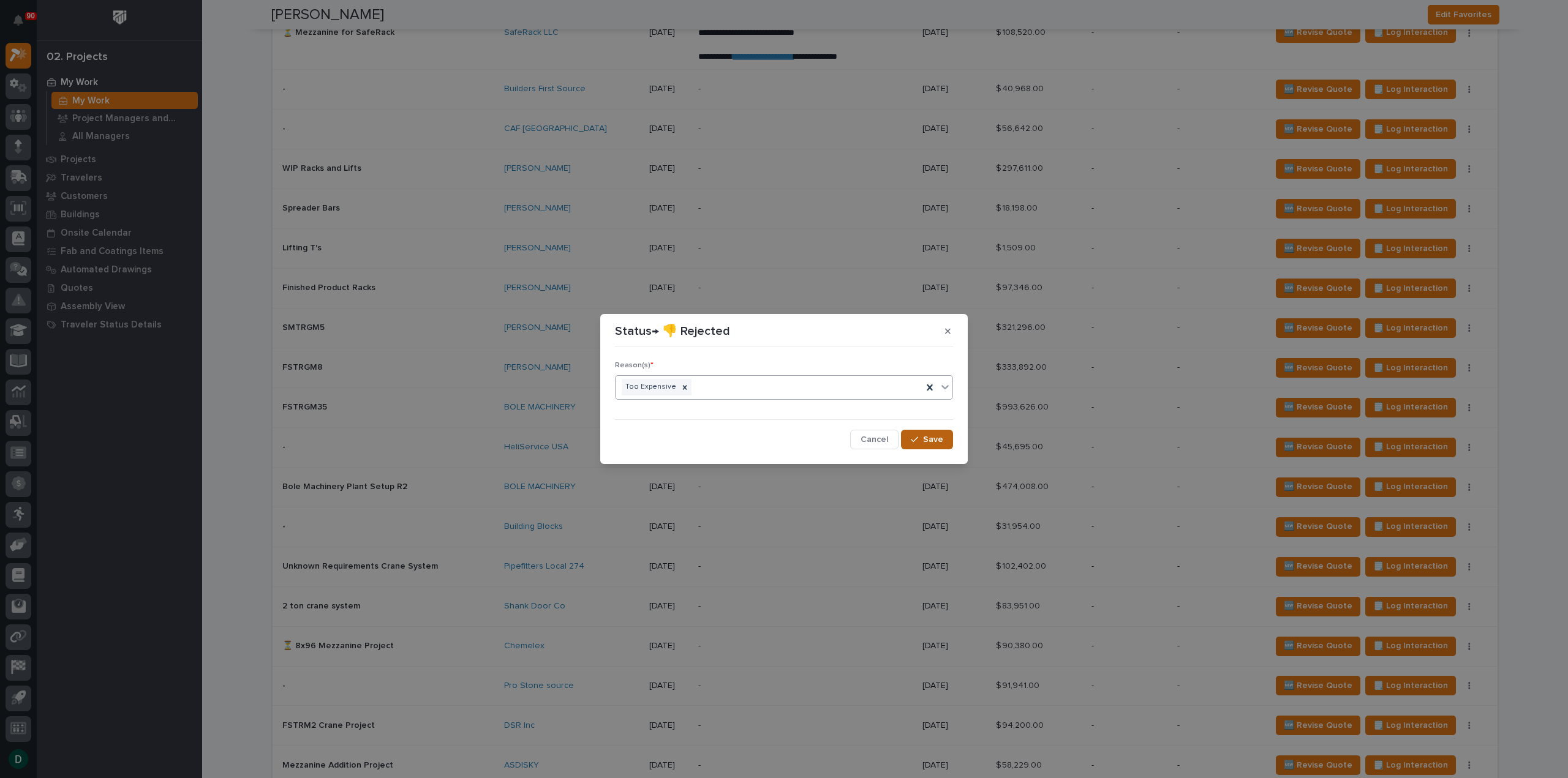
click at [933, 442] on span "Save" at bounding box center [934, 439] width 20 height 11
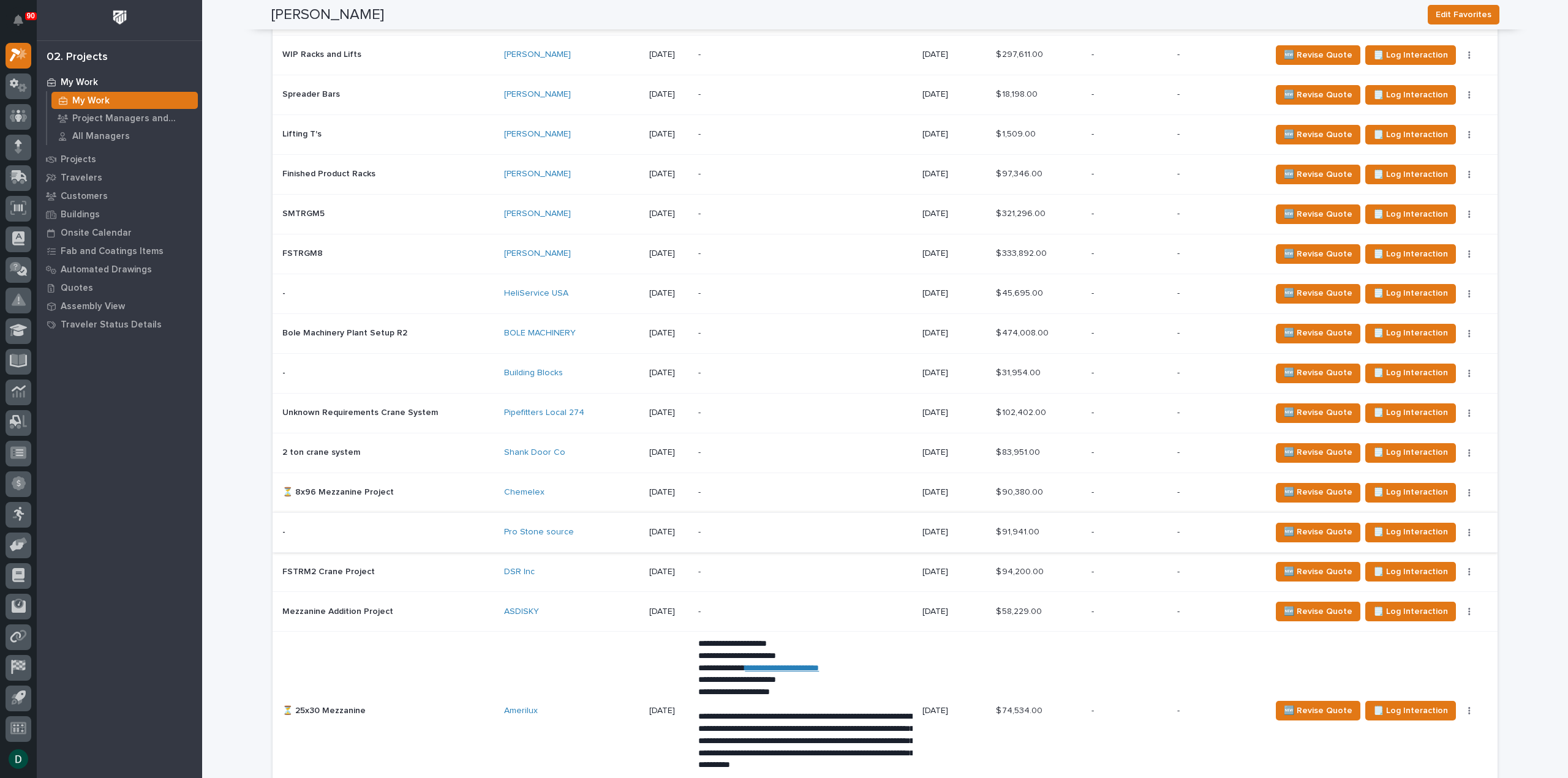
scroll to position [2151, 0]
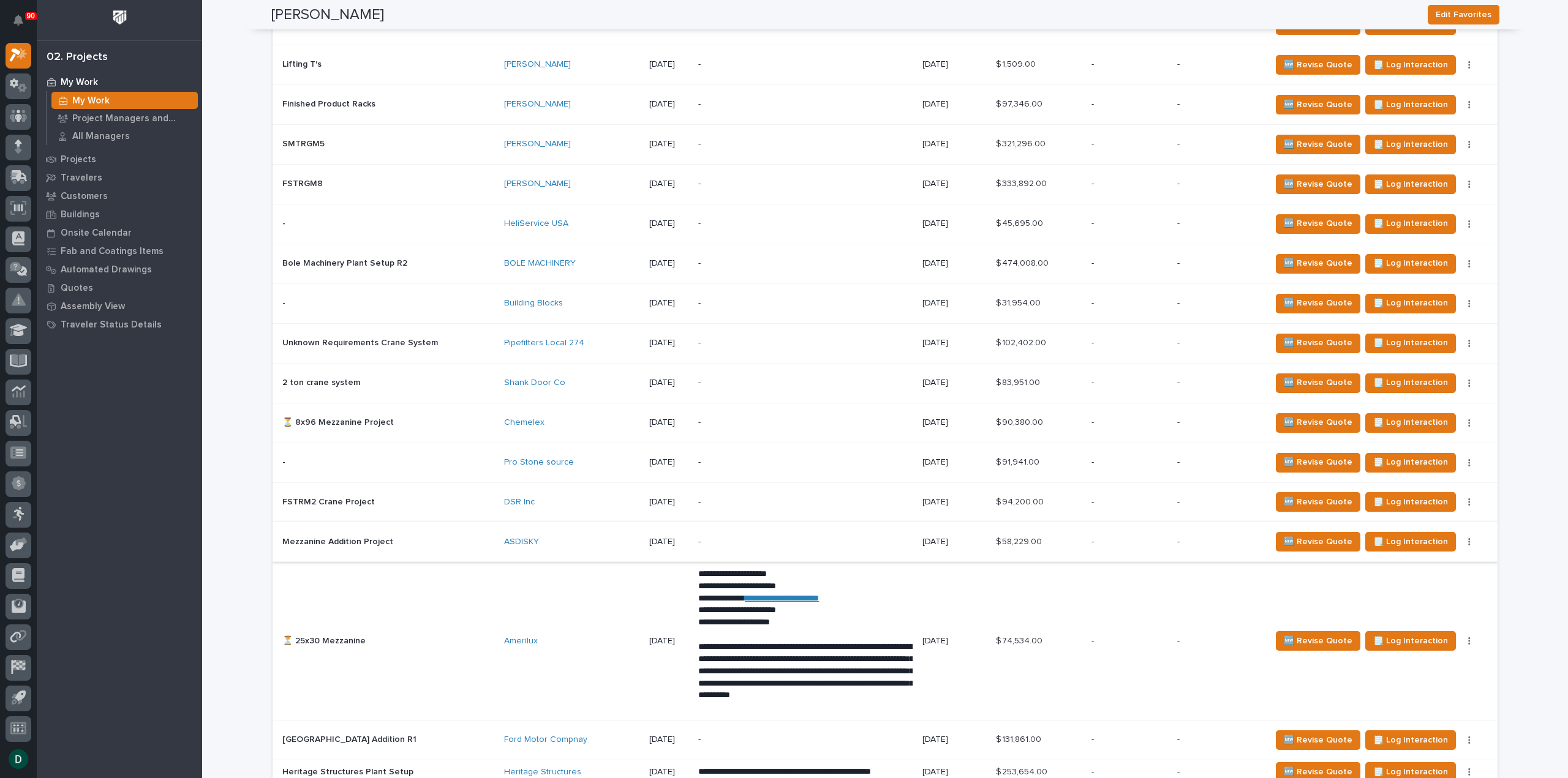
click at [1461, 546] on button "button" at bounding box center [1470, 542] width 17 height 8
click at [1407, 589] on span "Status→ 👎 Rejected" at bounding box center [1402, 581] width 81 height 14
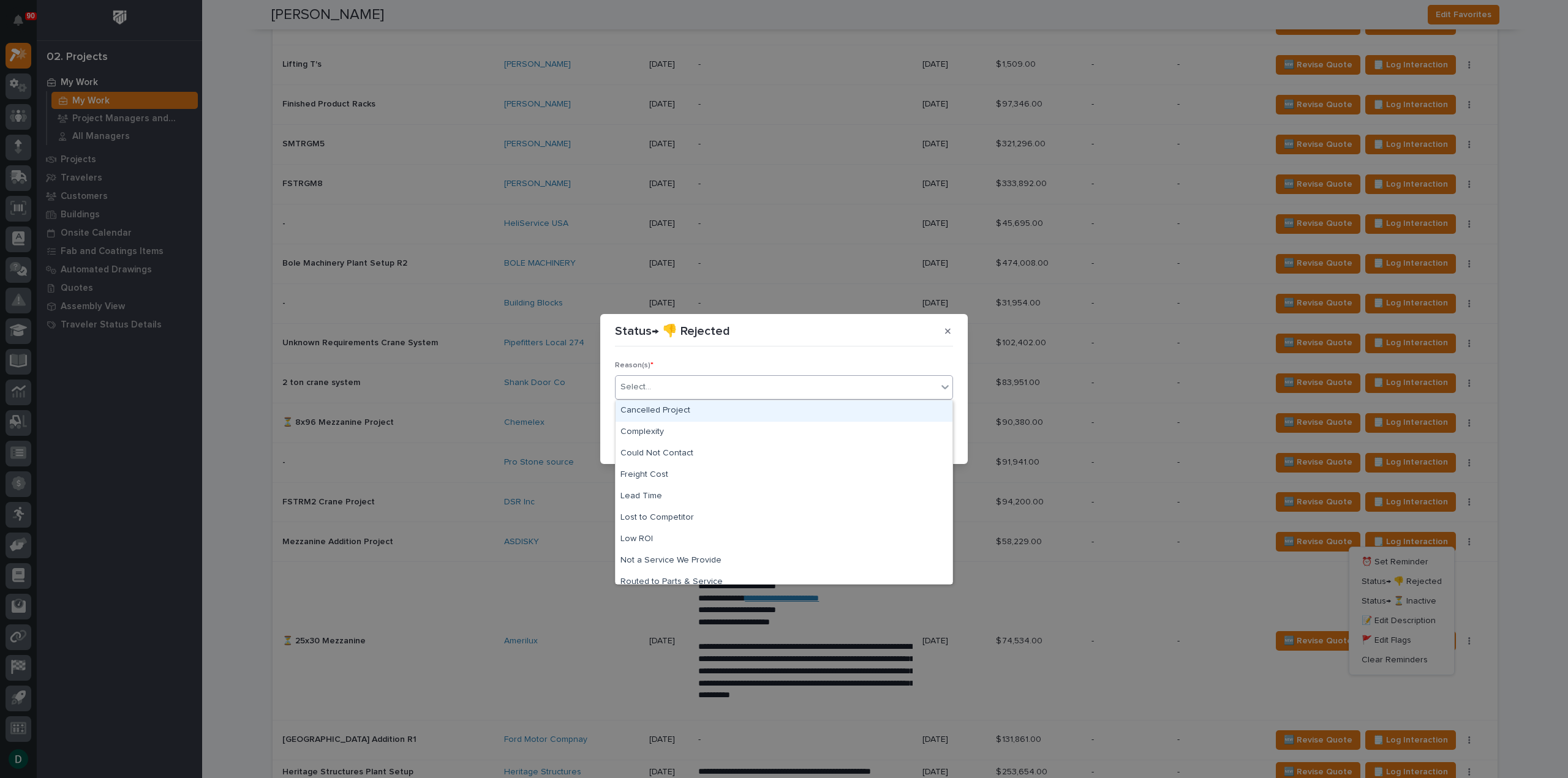
click at [731, 393] on div "Select..." at bounding box center [776, 387] width 321 height 20
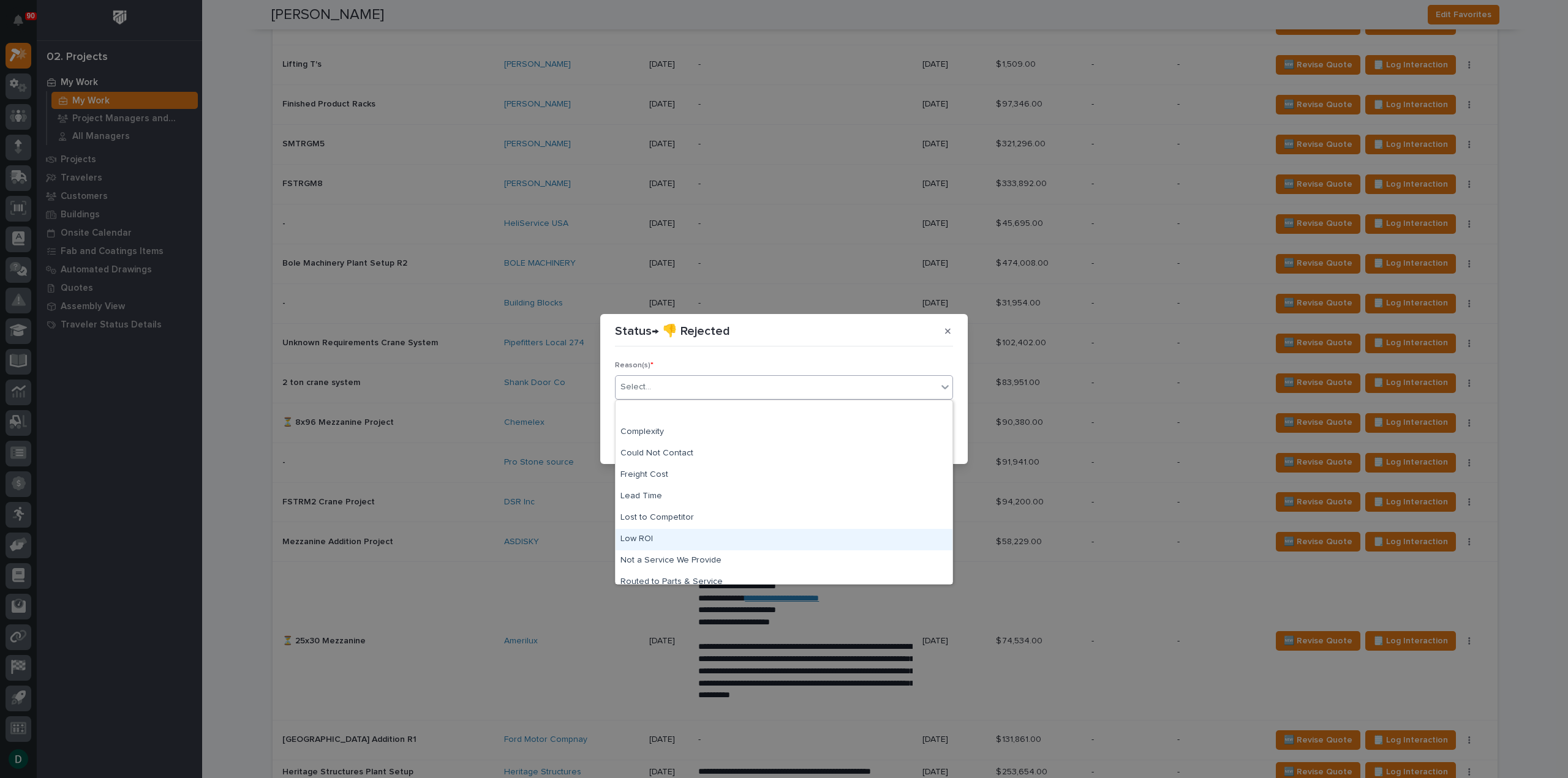
scroll to position [52, 0]
click at [695, 571] on div "Too Expensive" at bounding box center [784, 573] width 337 height 21
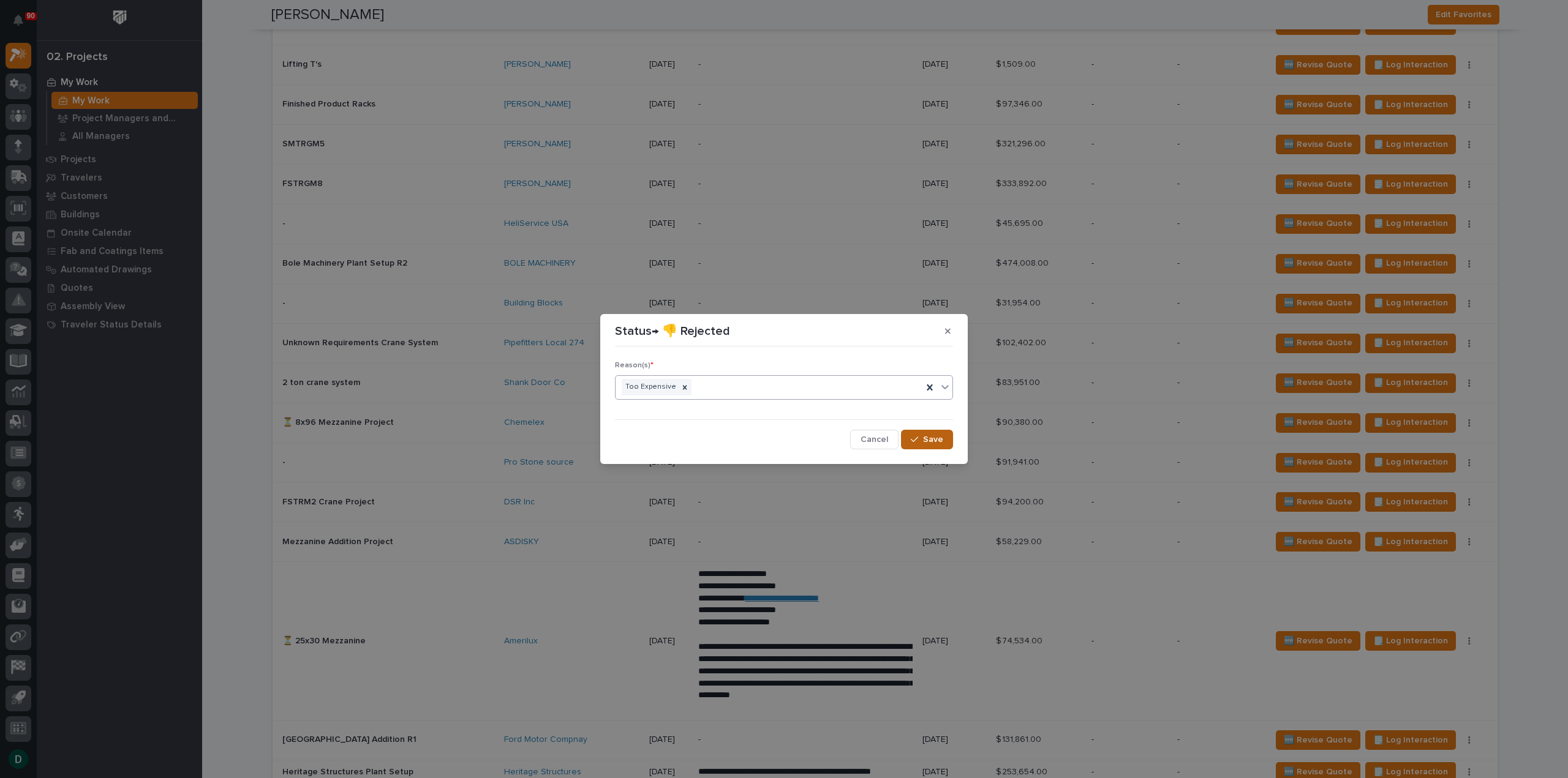
click at [937, 439] on span "Save" at bounding box center [934, 439] width 20 height 11
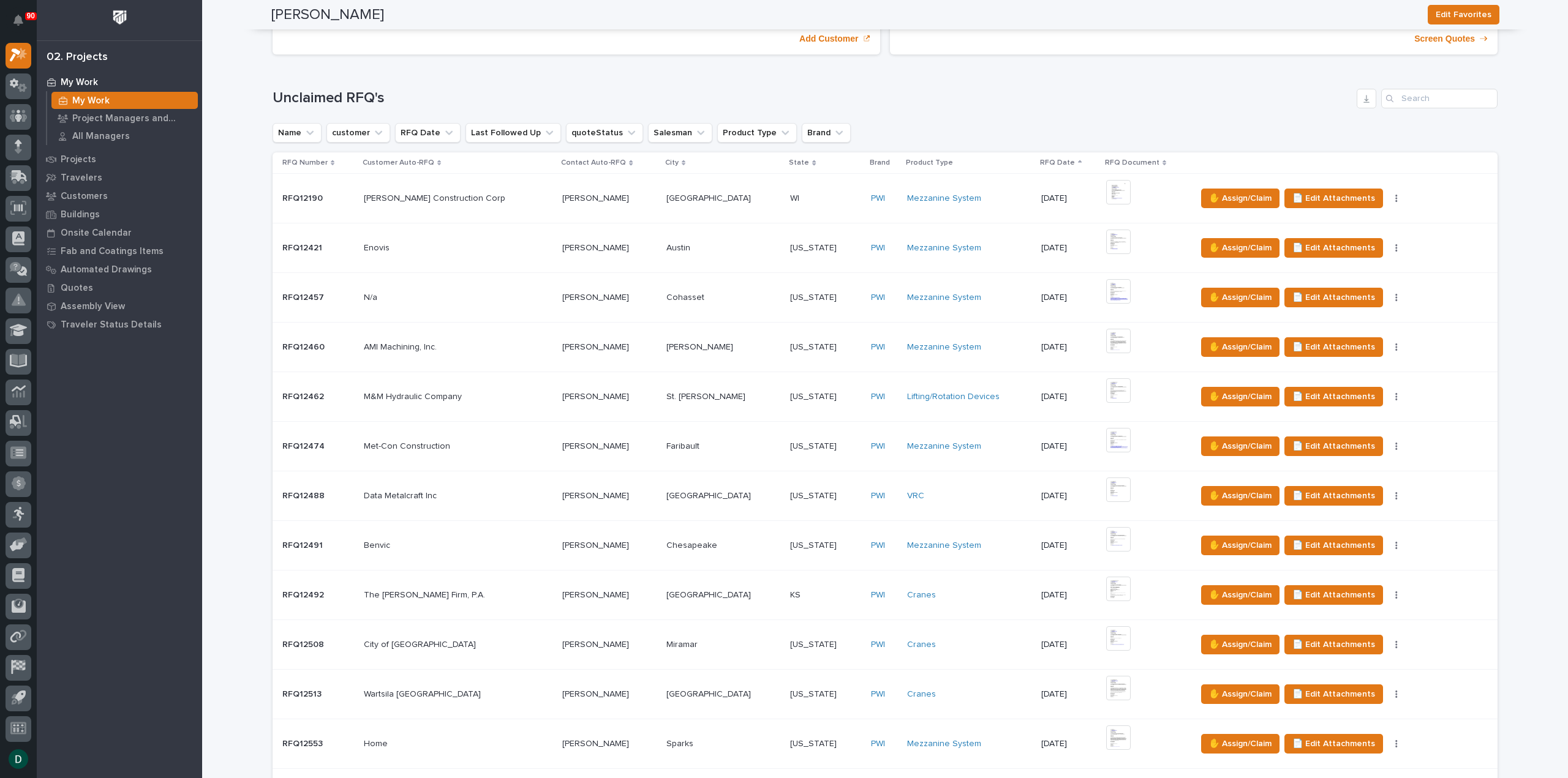
scroll to position [0, 0]
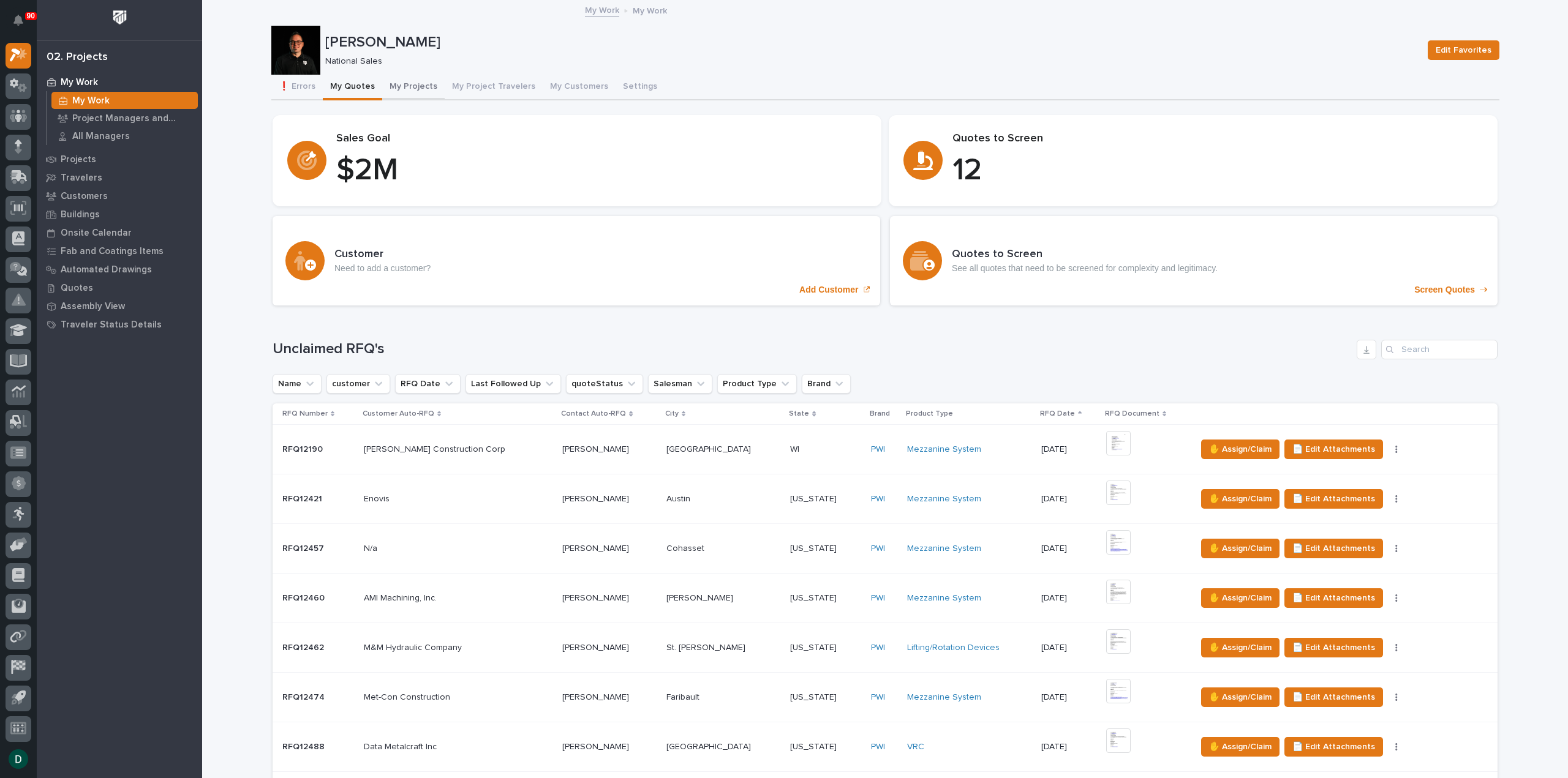
click at [407, 86] on button "My Projects" at bounding box center [414, 87] width 63 height 25
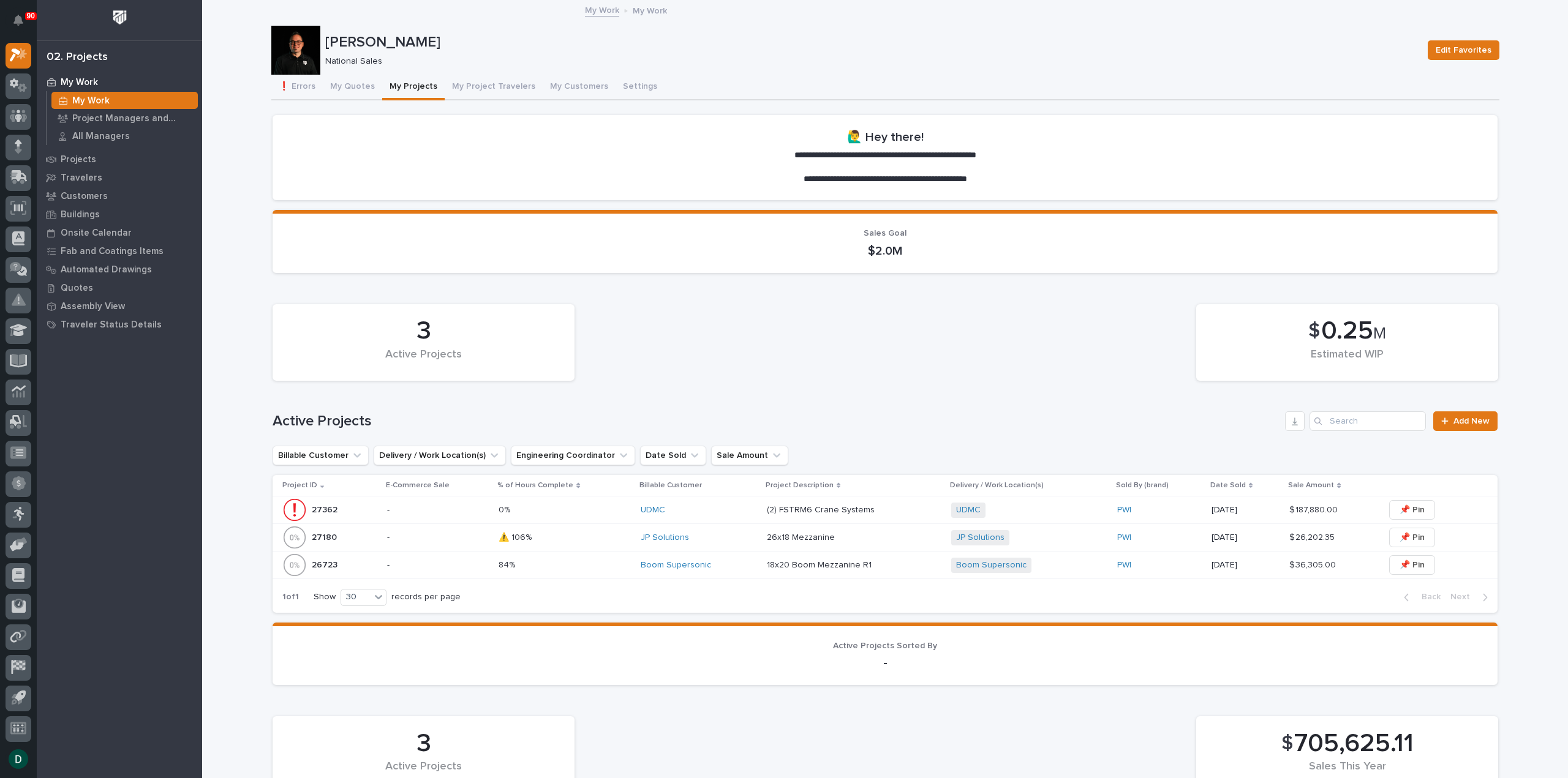
click at [455, 536] on p "-" at bounding box center [438, 537] width 102 height 10
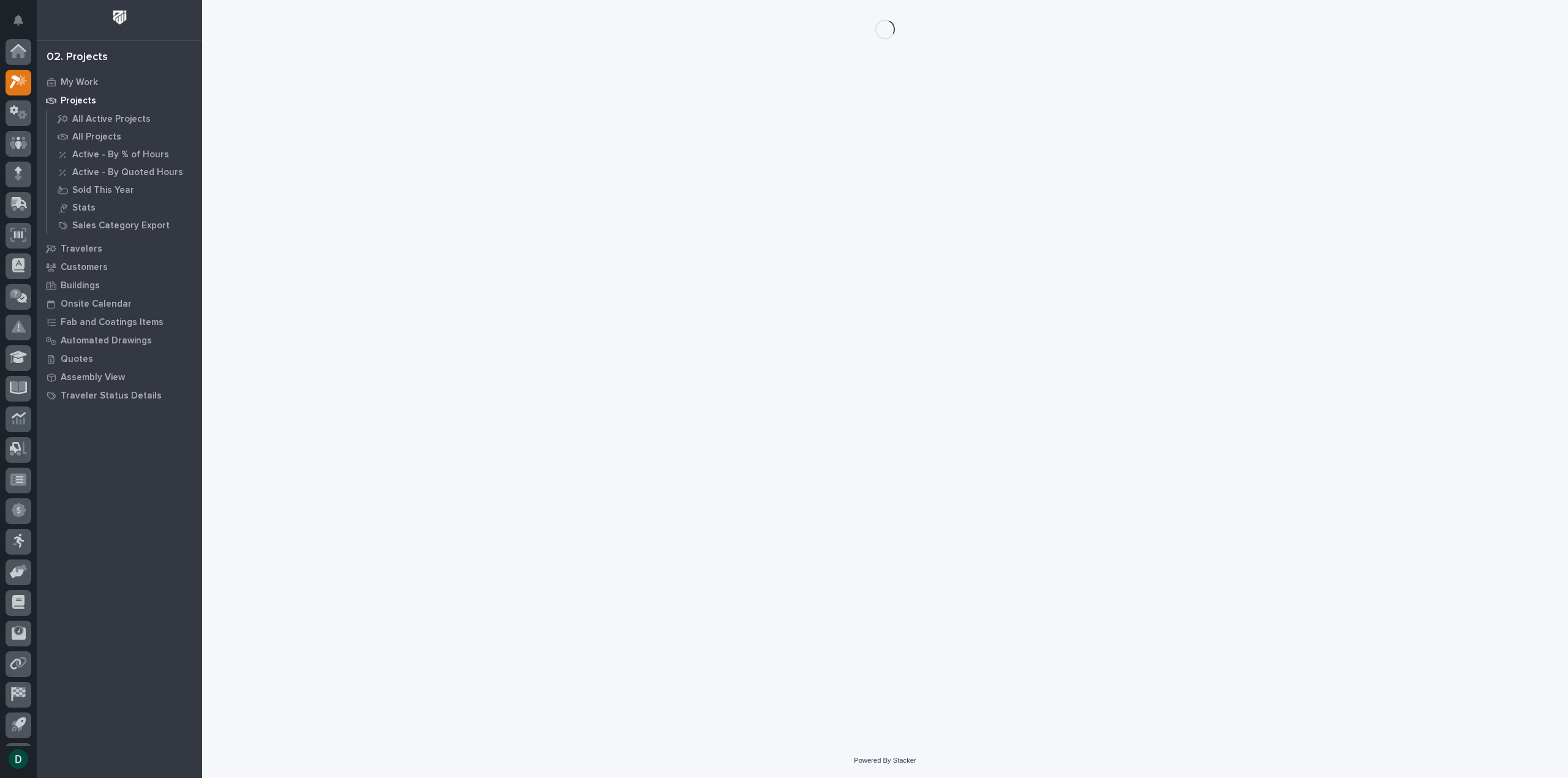
scroll to position [27, 0]
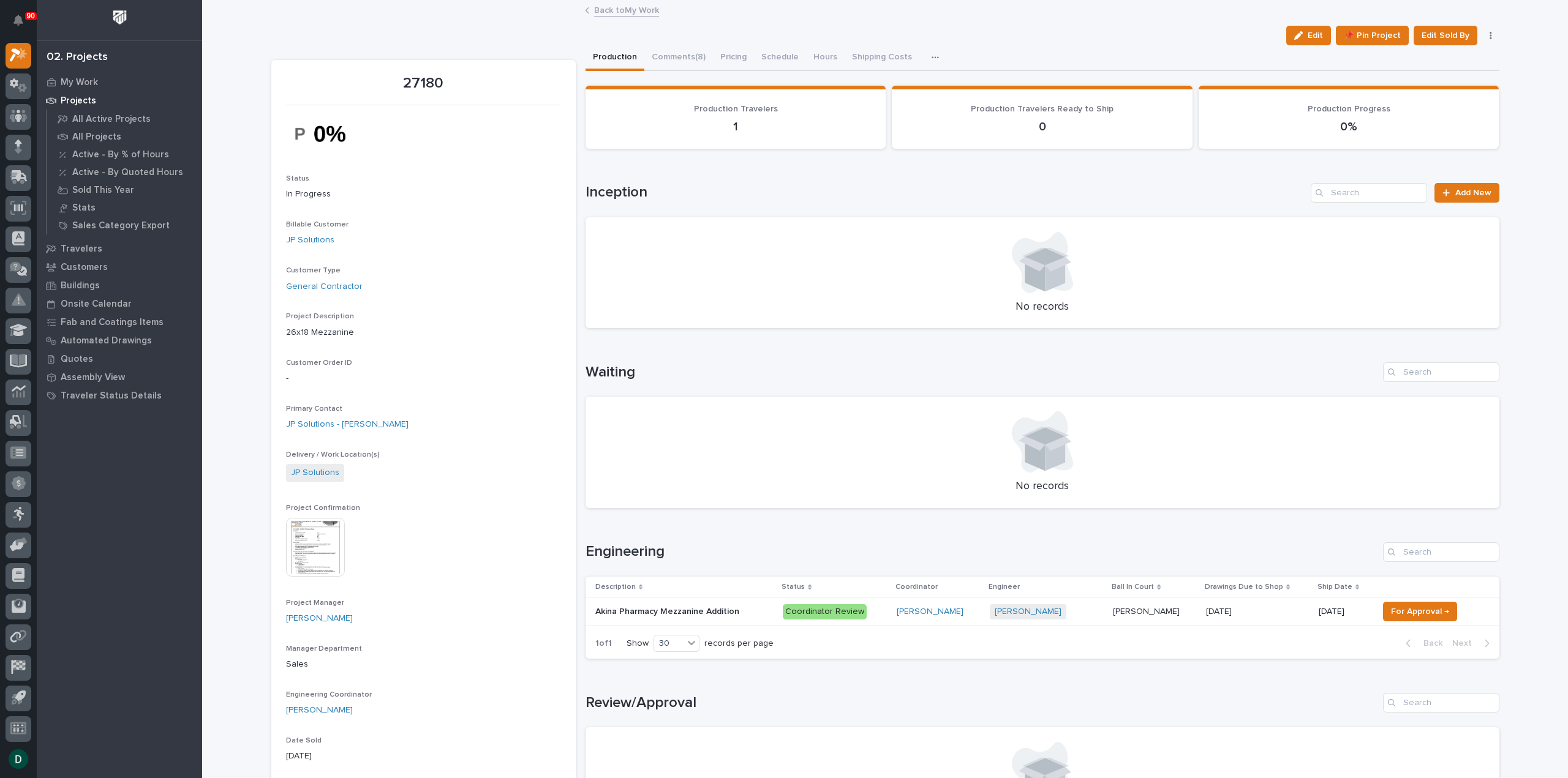
click at [327, 537] on img at bounding box center [315, 547] width 59 height 58
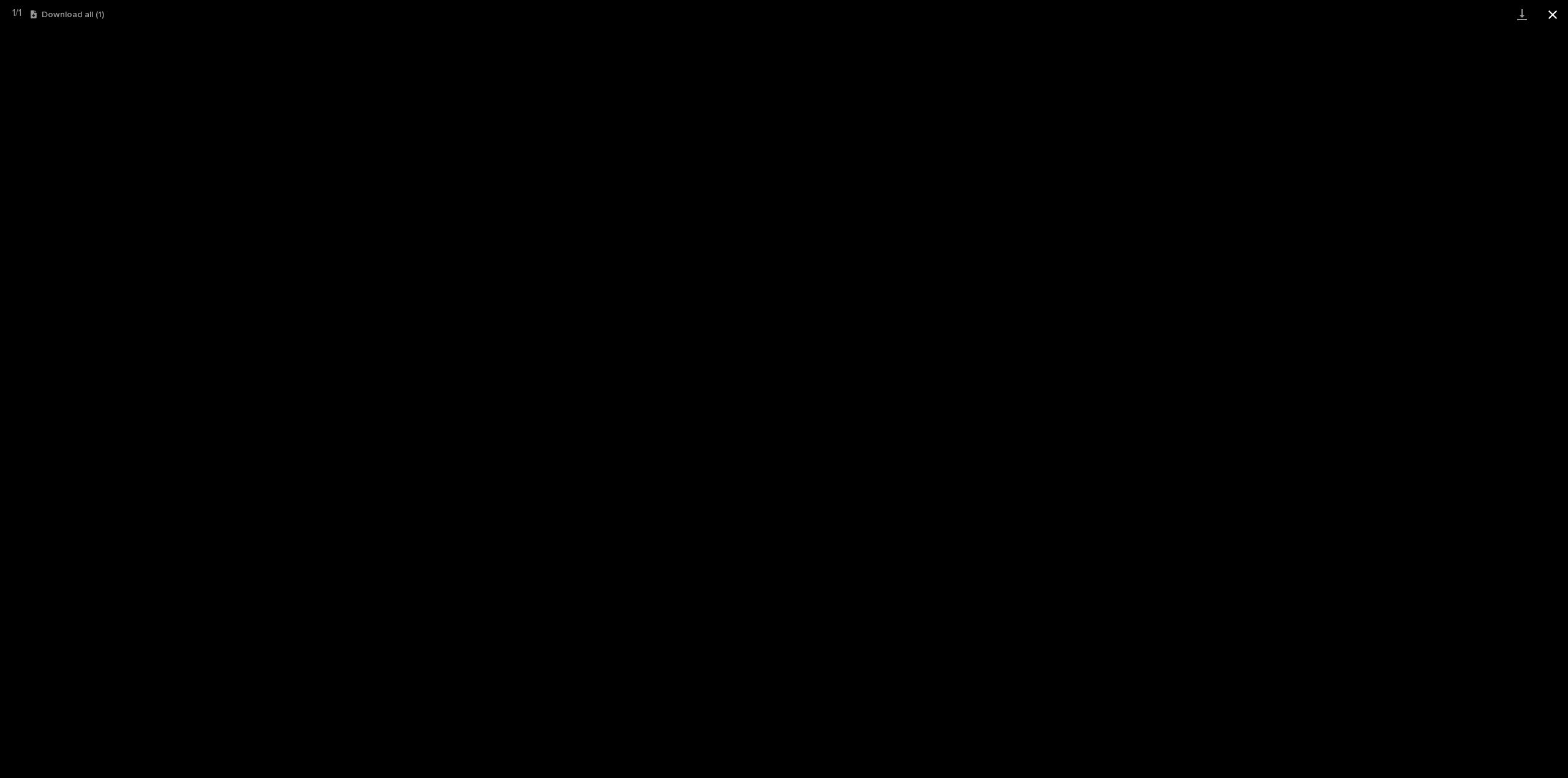
click at [1560, 17] on button "Close gallery" at bounding box center [1553, 14] width 31 height 29
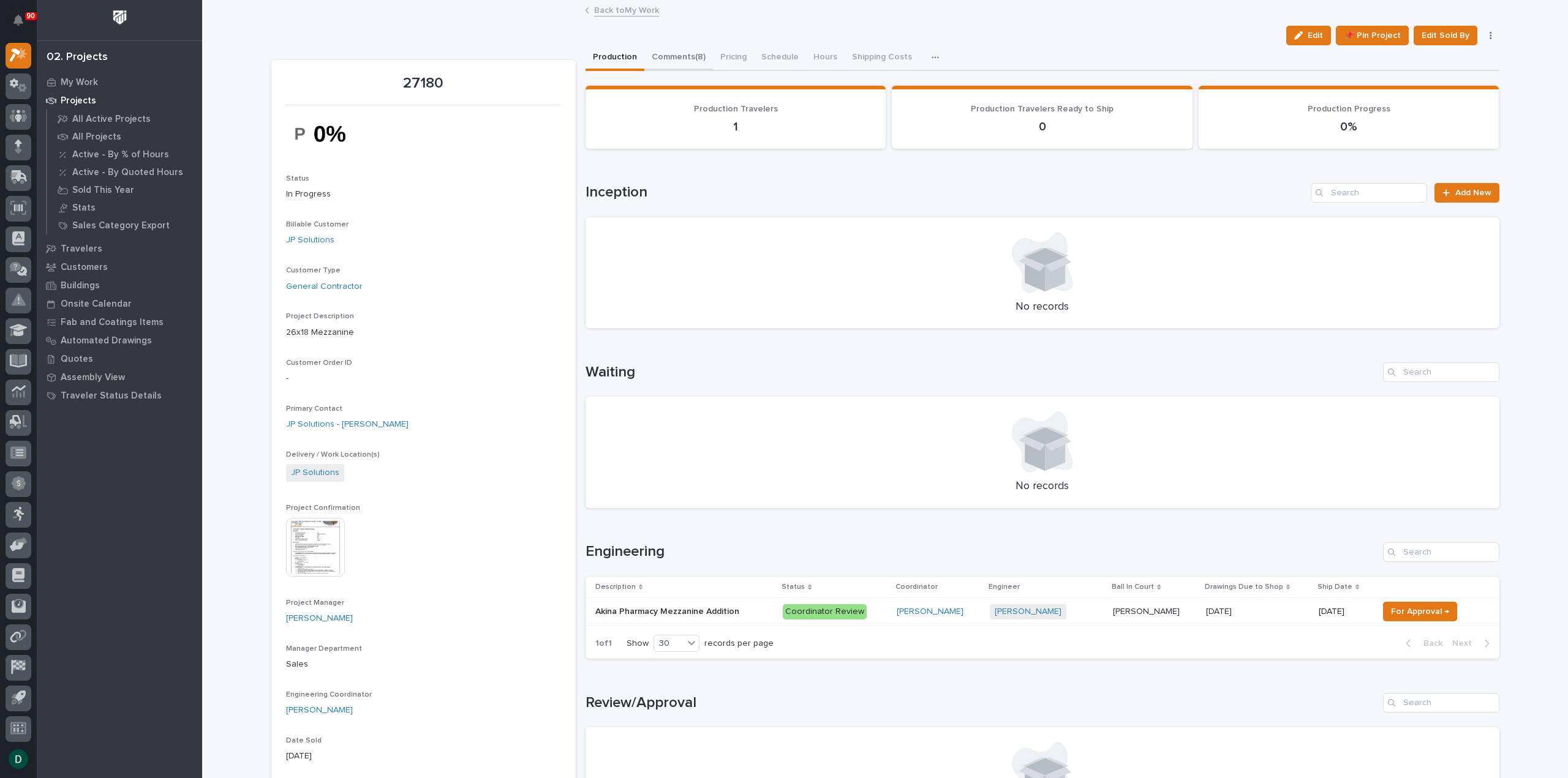
click at [683, 54] on button "Comments (8)" at bounding box center [678, 58] width 69 height 25
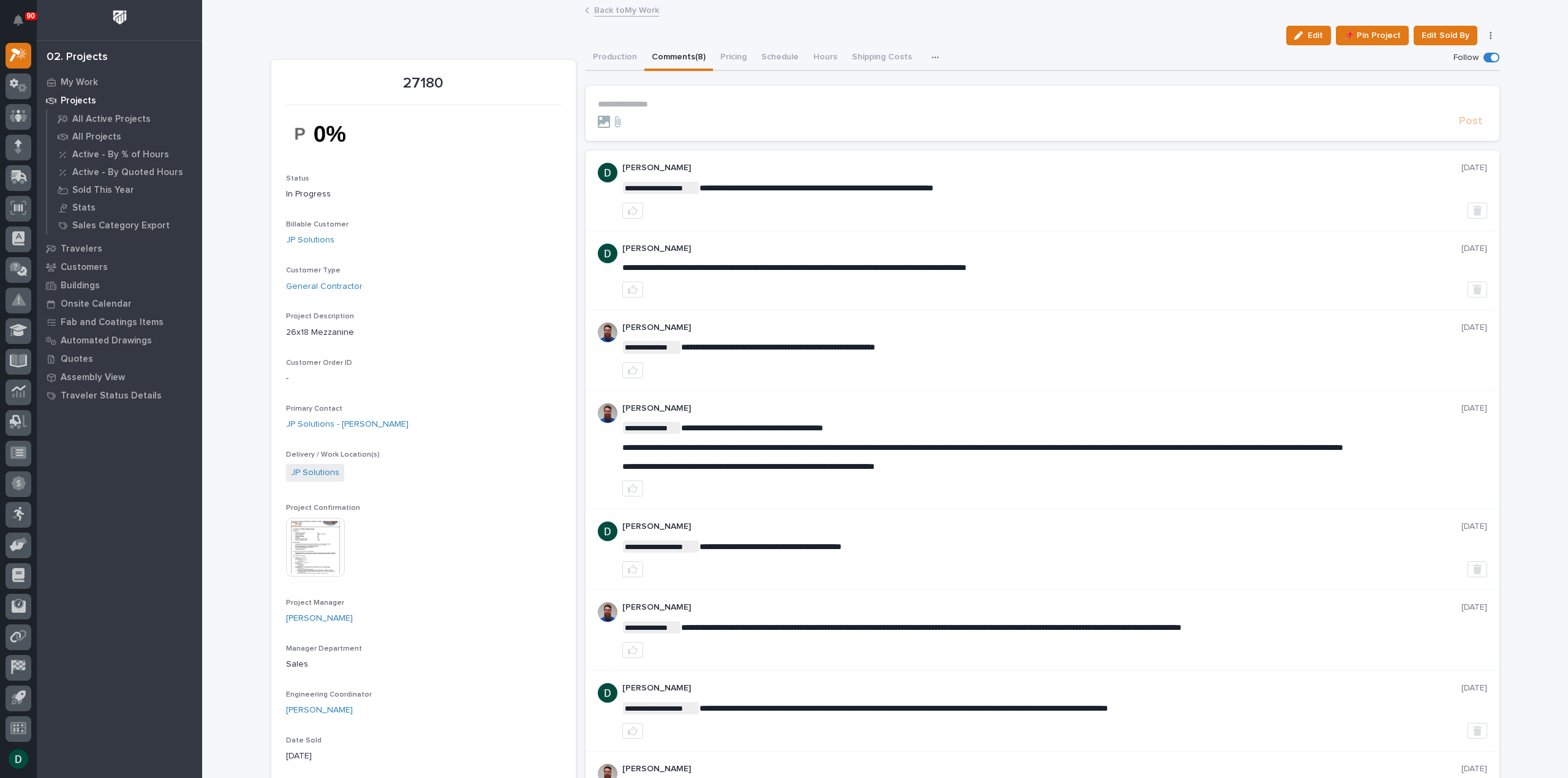
click at [678, 100] on p "**********" at bounding box center [1042, 104] width 890 height 10
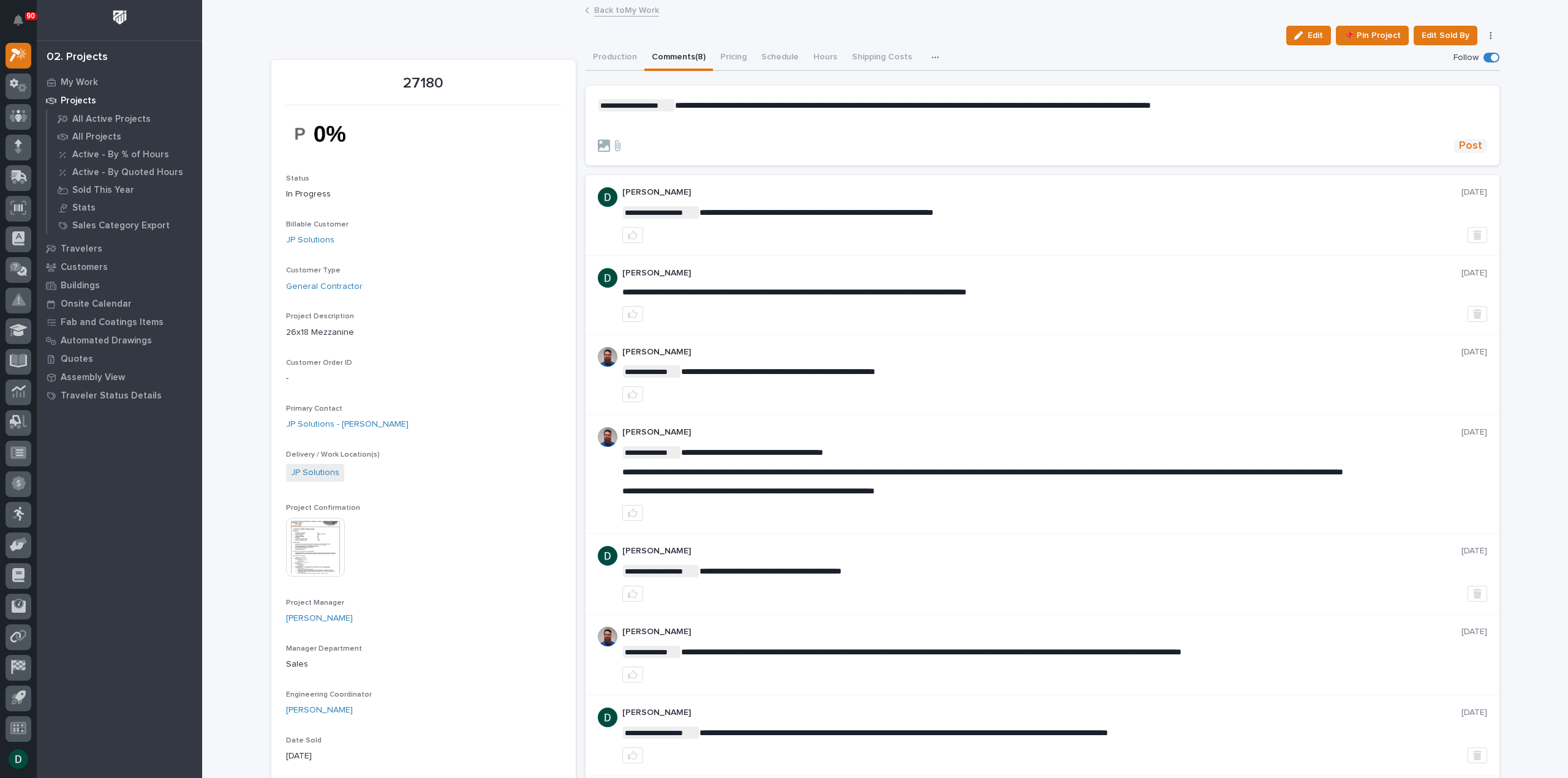
click at [1466, 145] on span "Post" at bounding box center [1470, 146] width 23 height 14
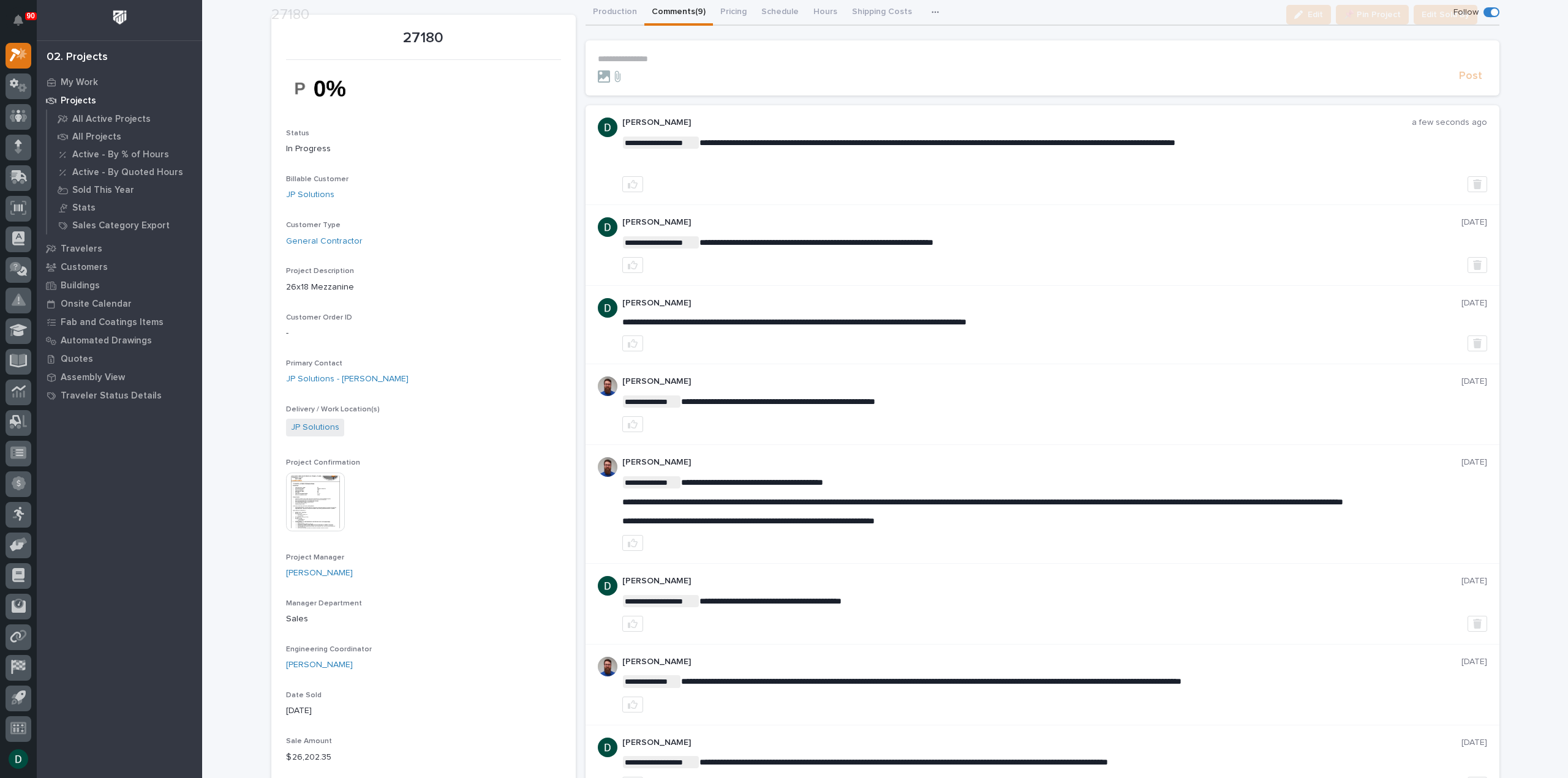
scroll to position [122, 0]
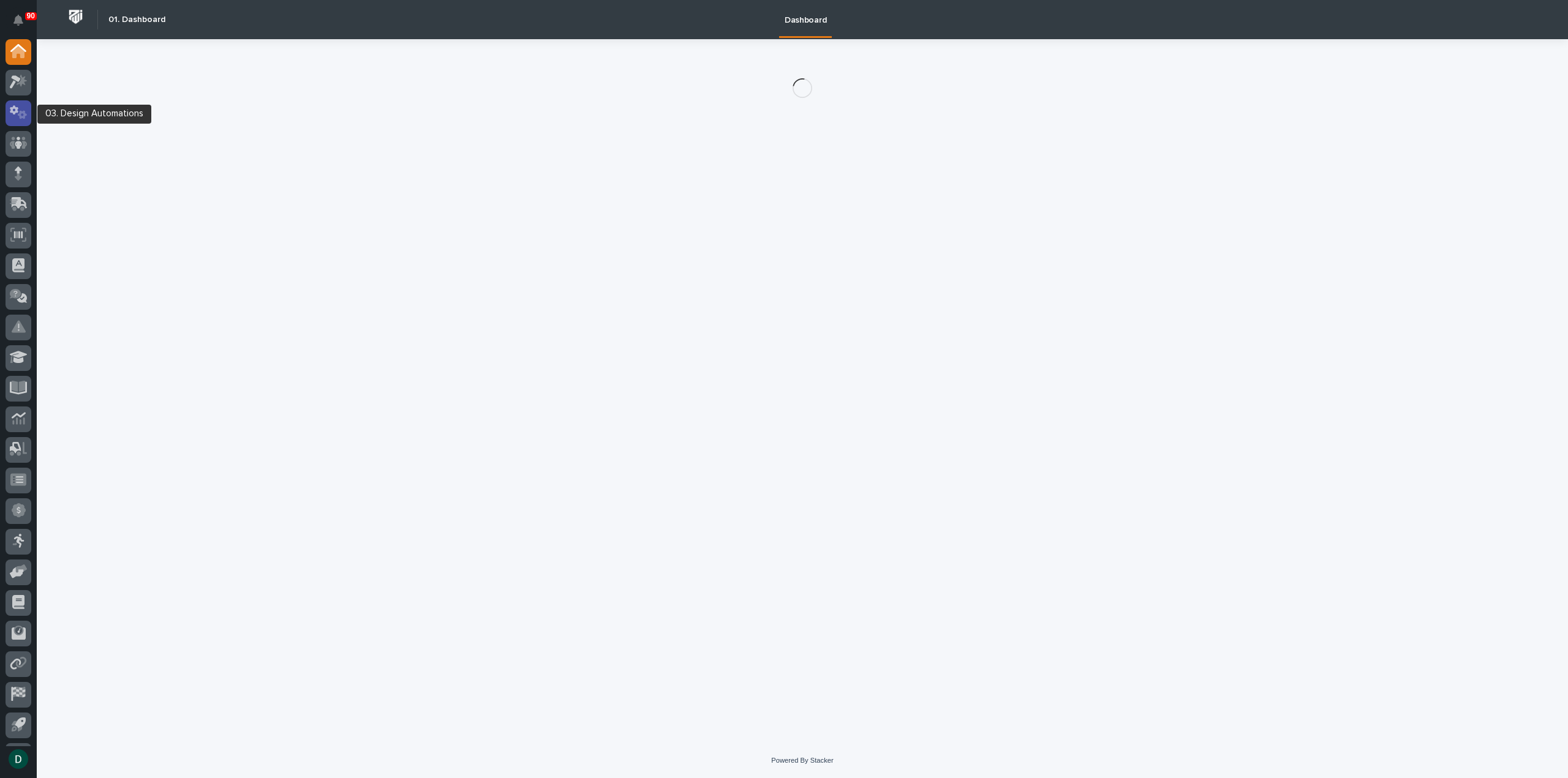
click at [23, 112] on icon at bounding box center [22, 115] width 9 height 8
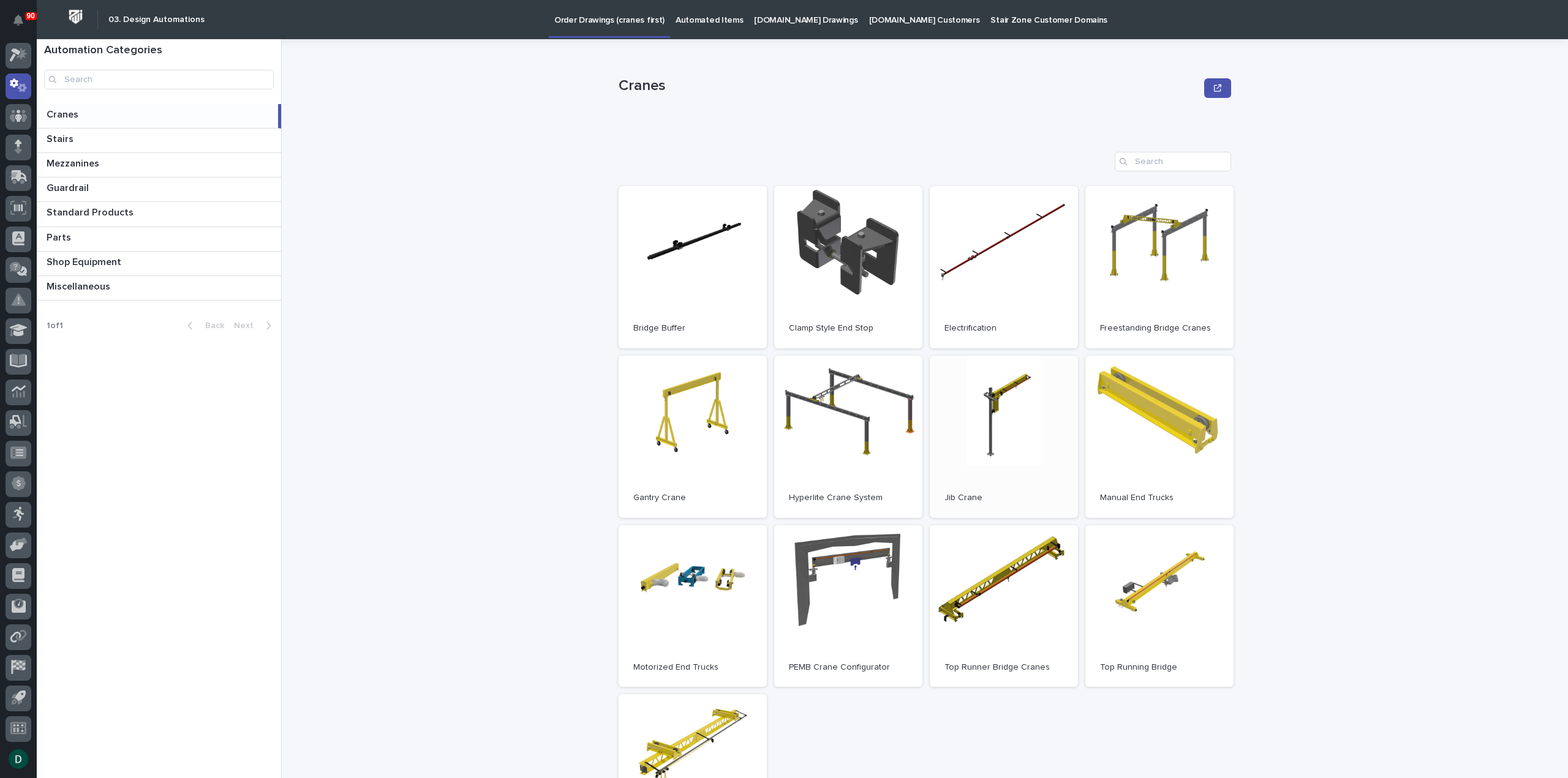
click at [998, 453] on link "Open" at bounding box center [1004, 436] width 148 height 162
click at [118, 281] on p at bounding box center [161, 287] width 230 height 12
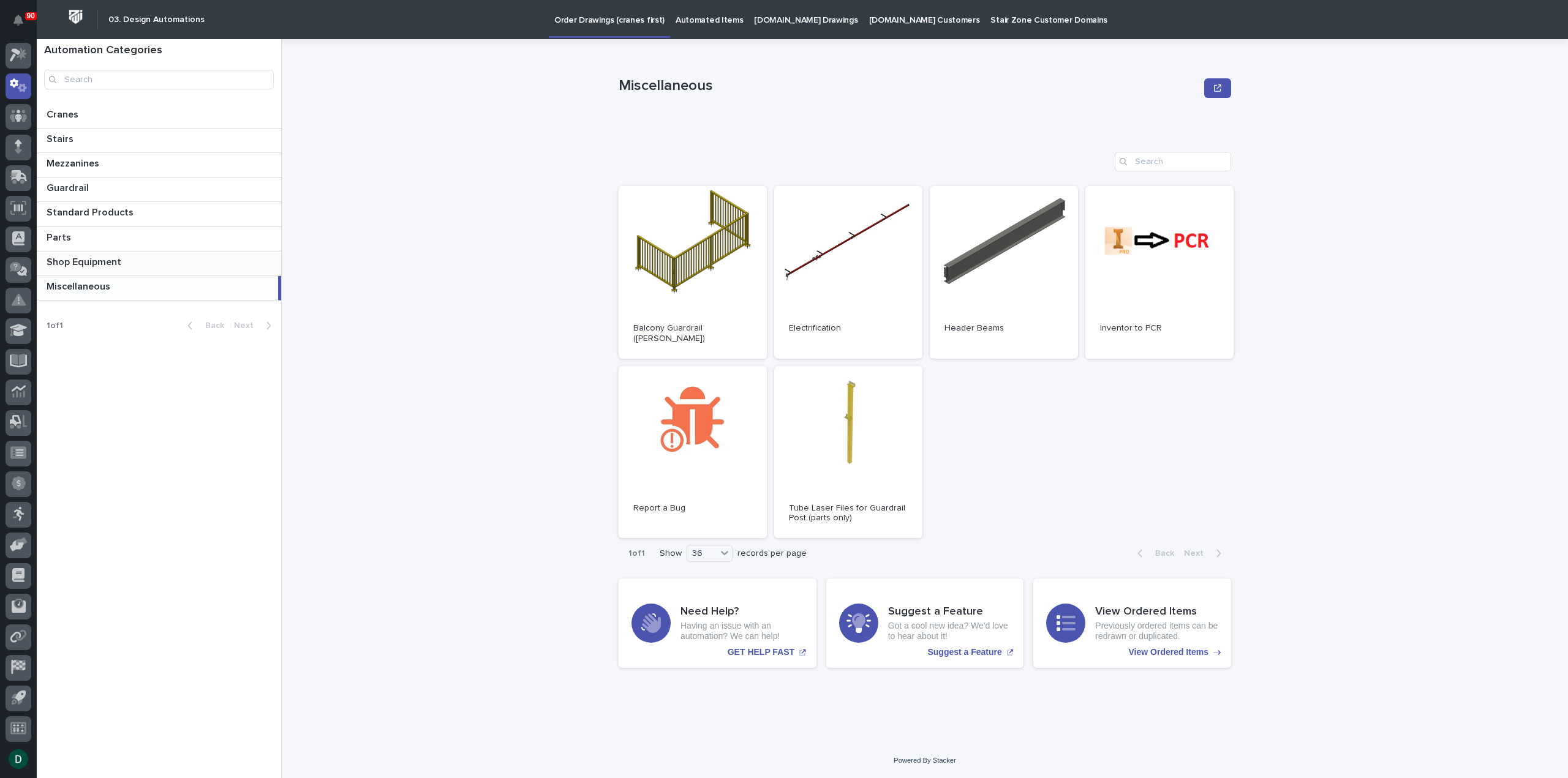
click at [131, 259] on p at bounding box center [161, 263] width 230 height 12
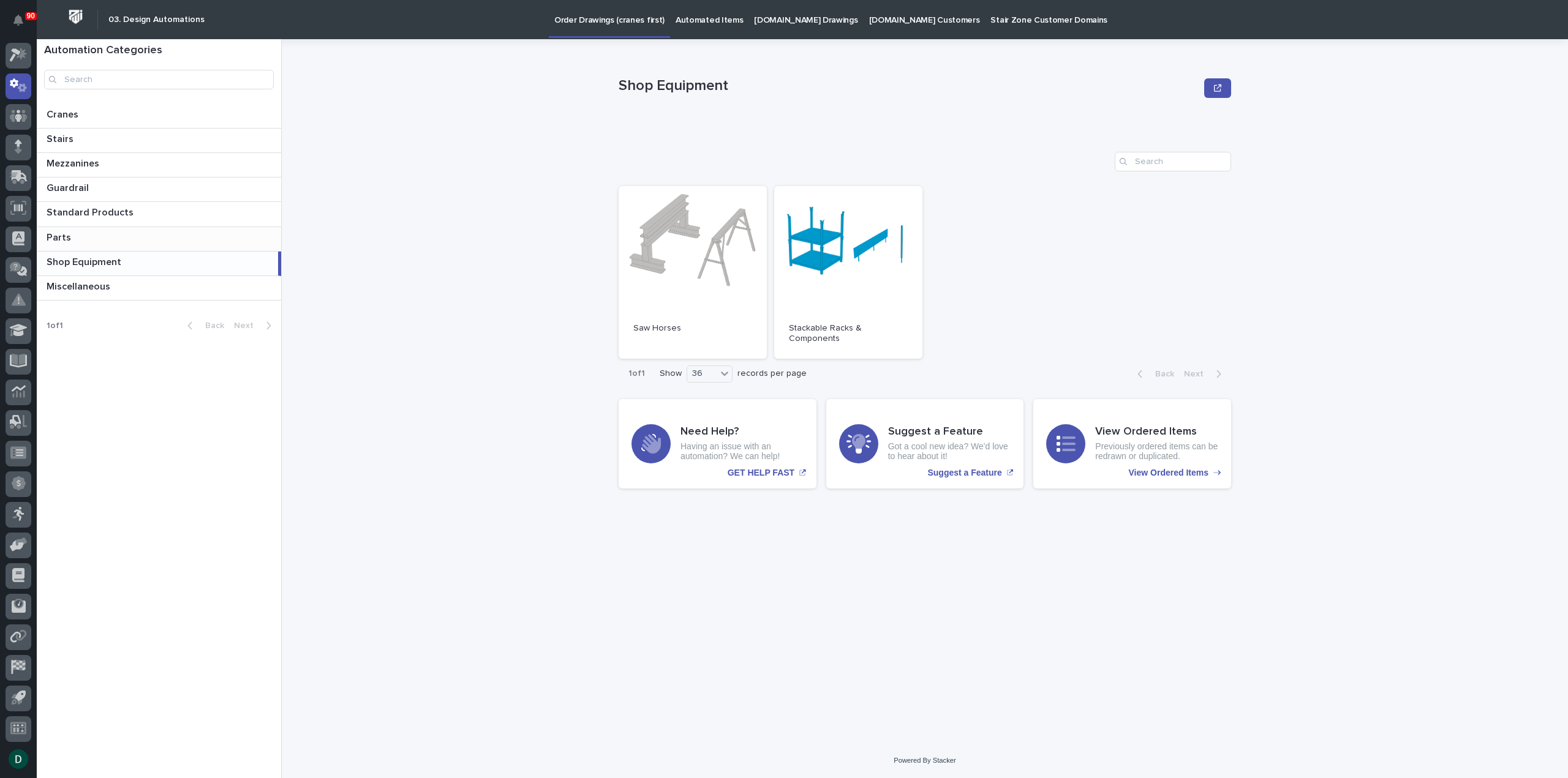
click at [131, 235] on p at bounding box center [161, 238] width 230 height 12
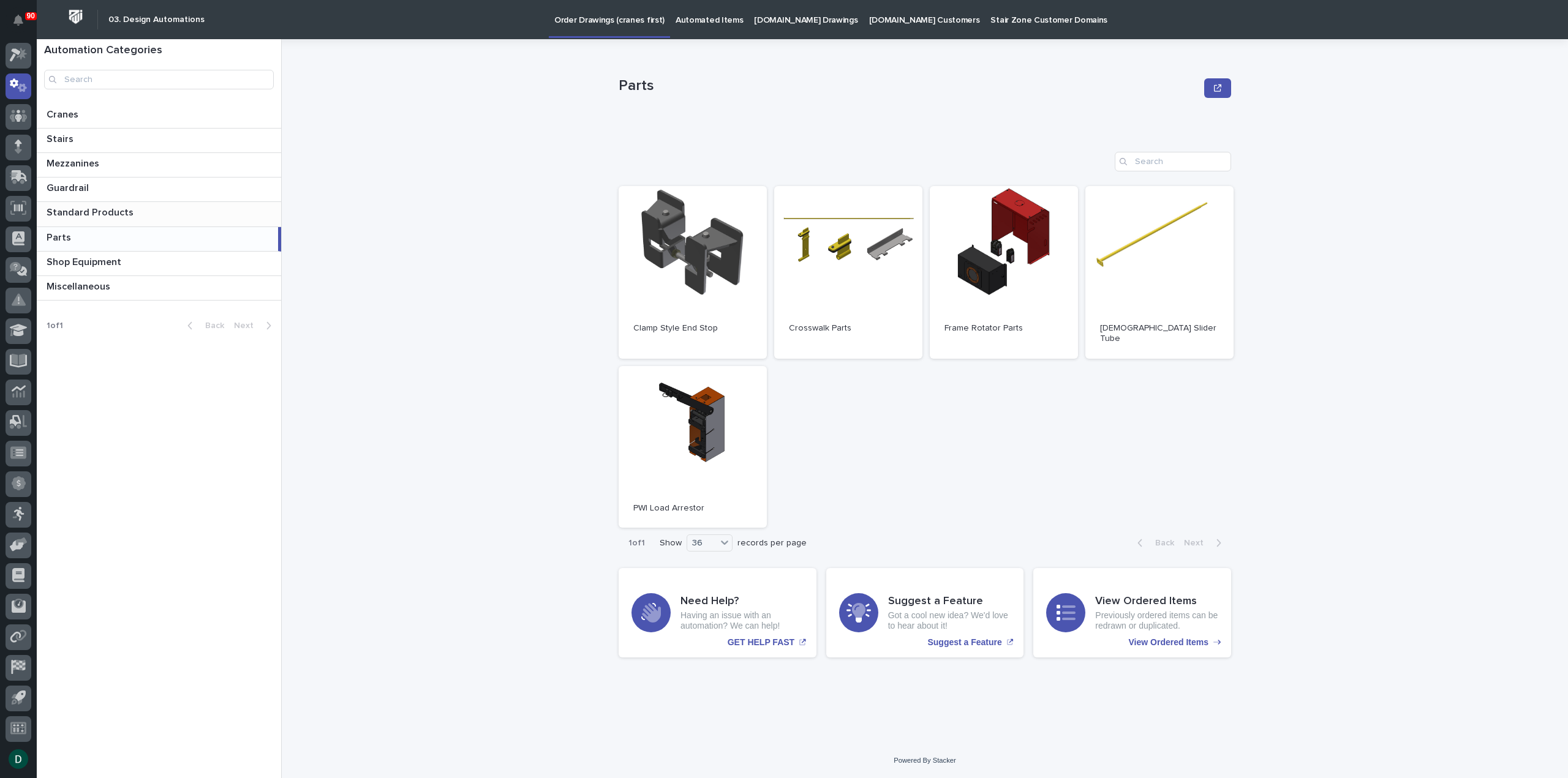
click at [144, 210] on p at bounding box center [161, 213] width 230 height 12
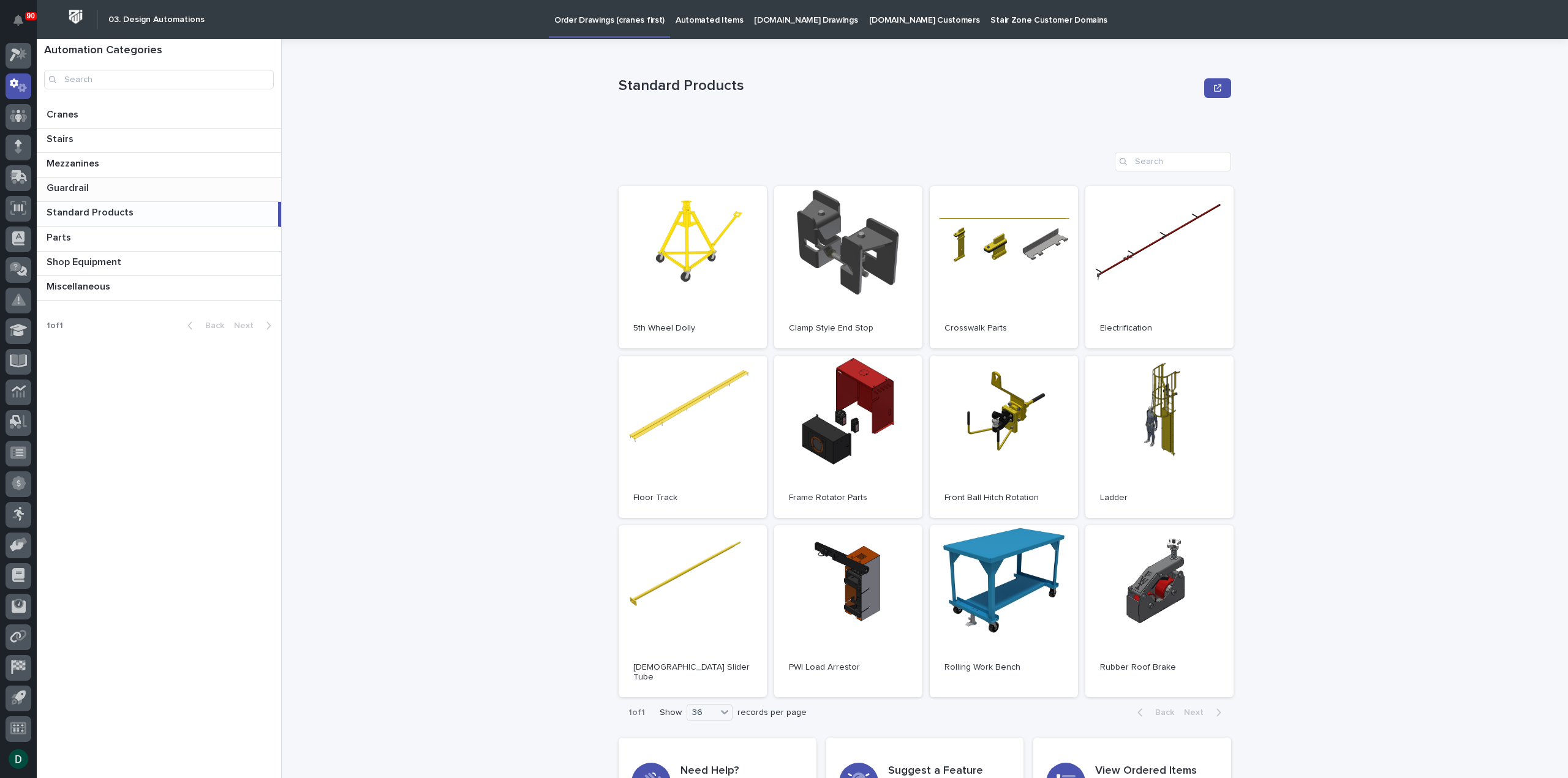
click at [153, 184] on p at bounding box center [161, 188] width 230 height 12
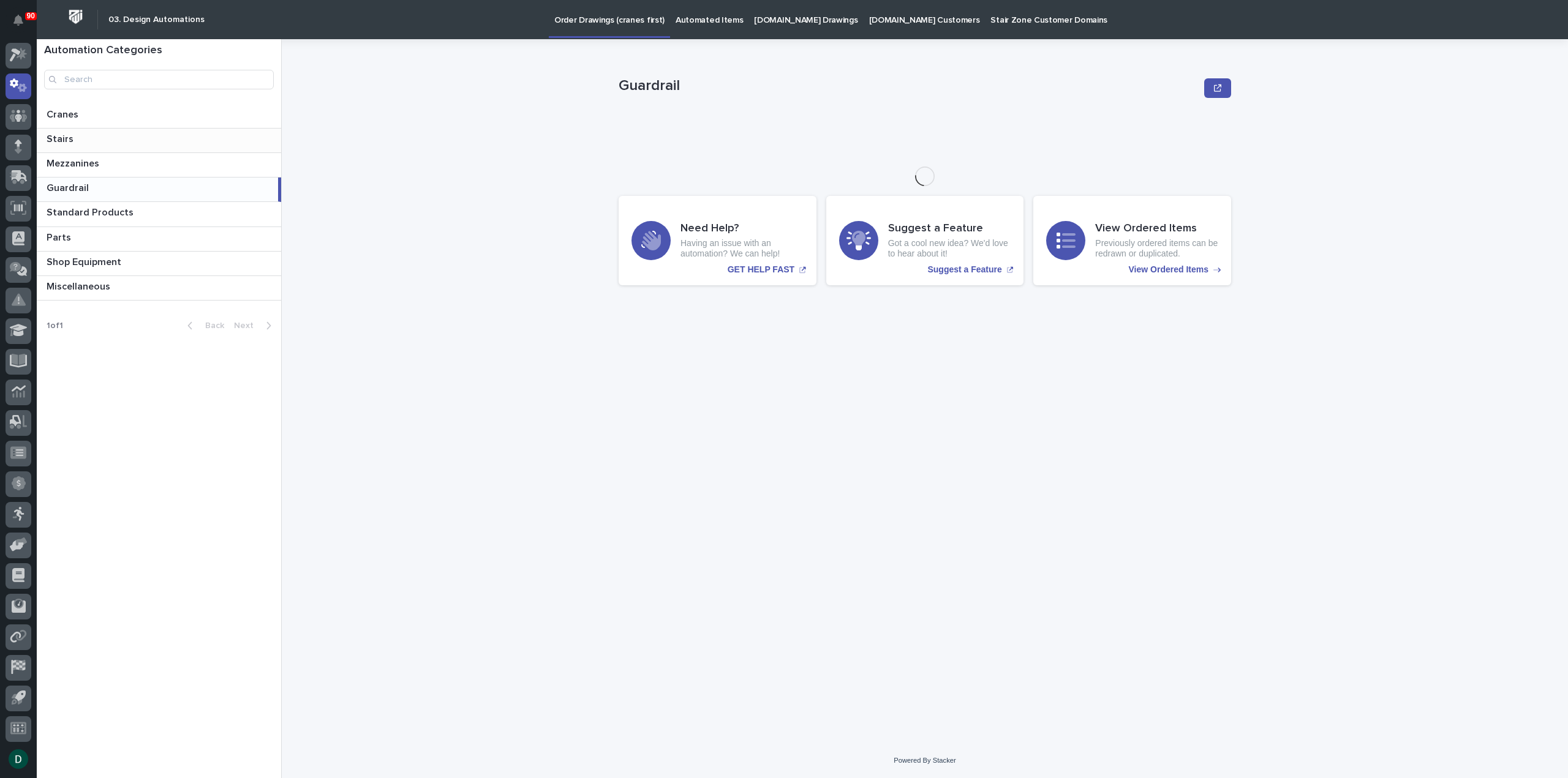
click at [133, 152] on div "Stairs Stairs" at bounding box center [159, 141] width 244 height 24
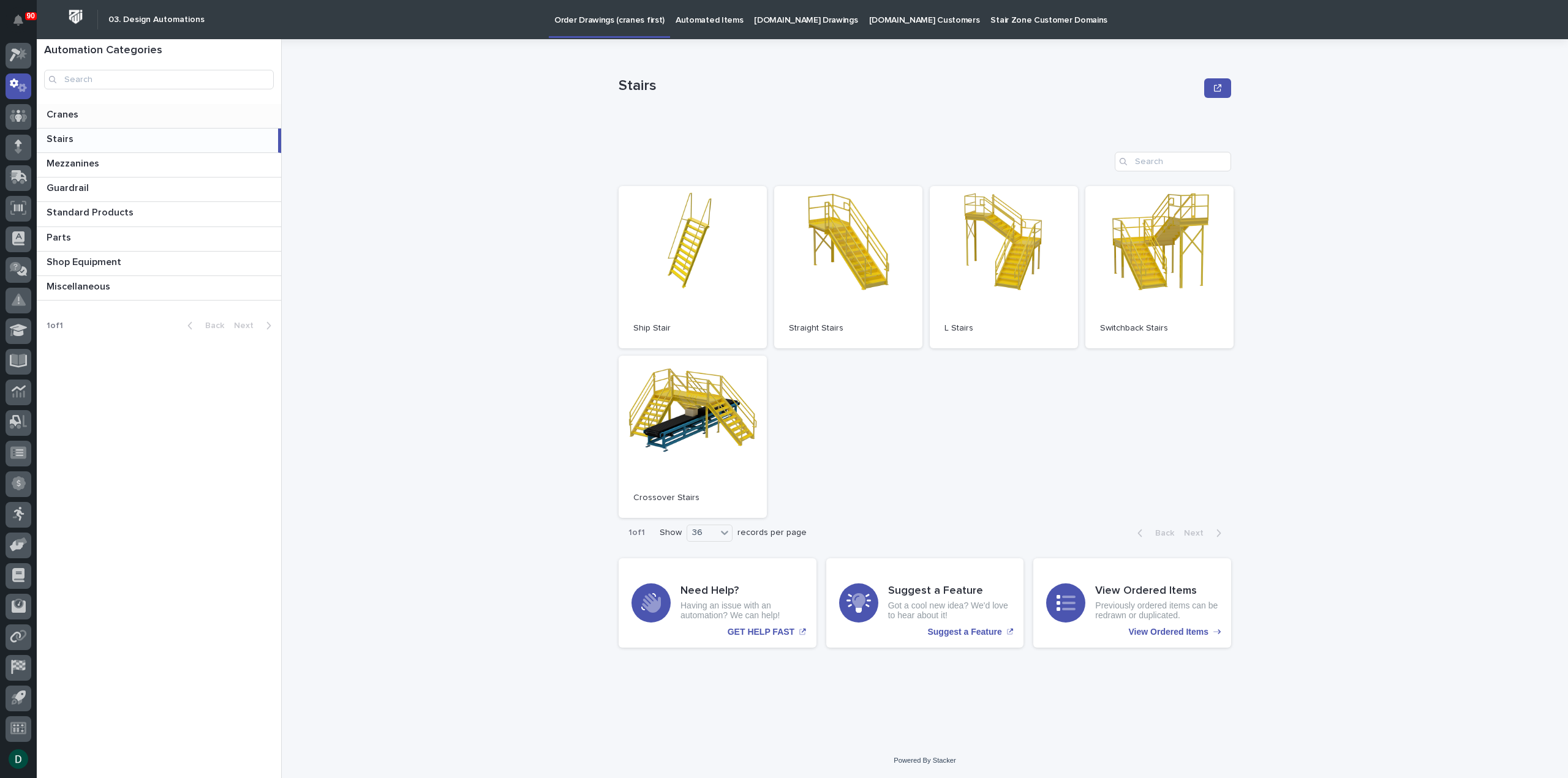
click at [137, 119] on p at bounding box center [161, 115] width 230 height 12
